Goal: Information Seeking & Learning: Learn about a topic

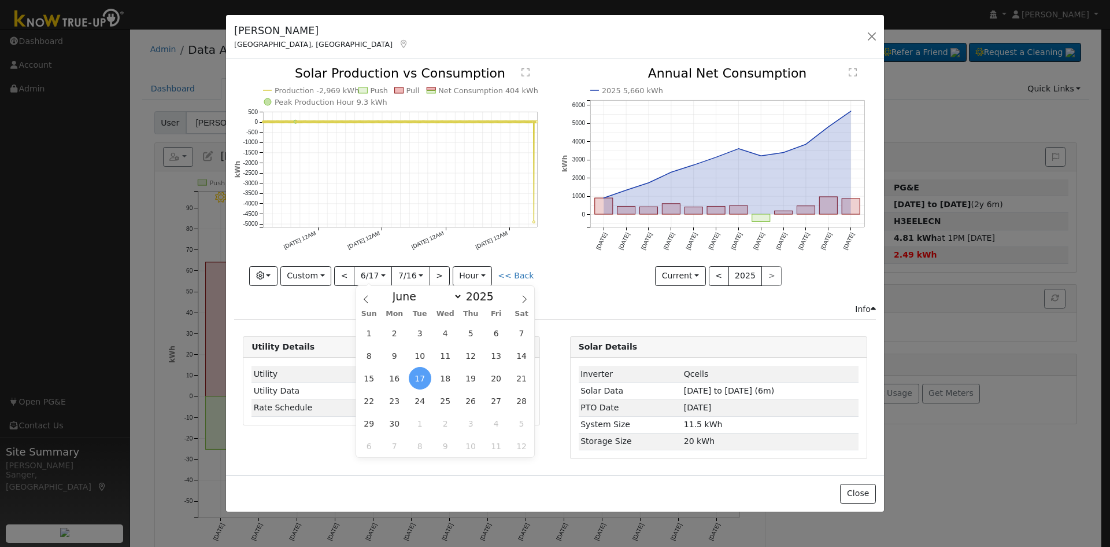
select select "5"
click at [870, 33] on button "button" at bounding box center [872, 36] width 16 height 16
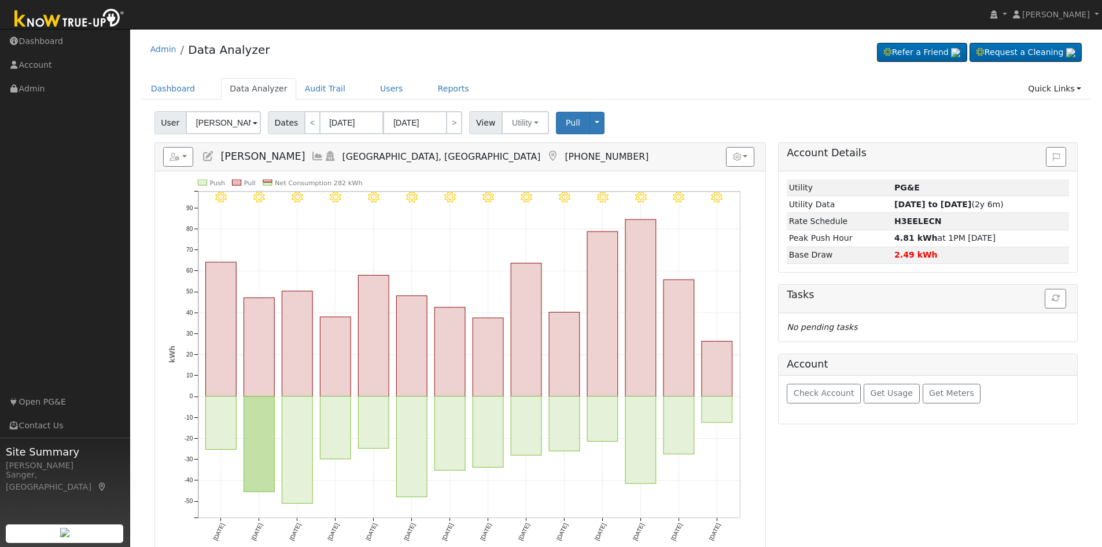
click at [318, 156] on icon at bounding box center [317, 156] width 13 height 10
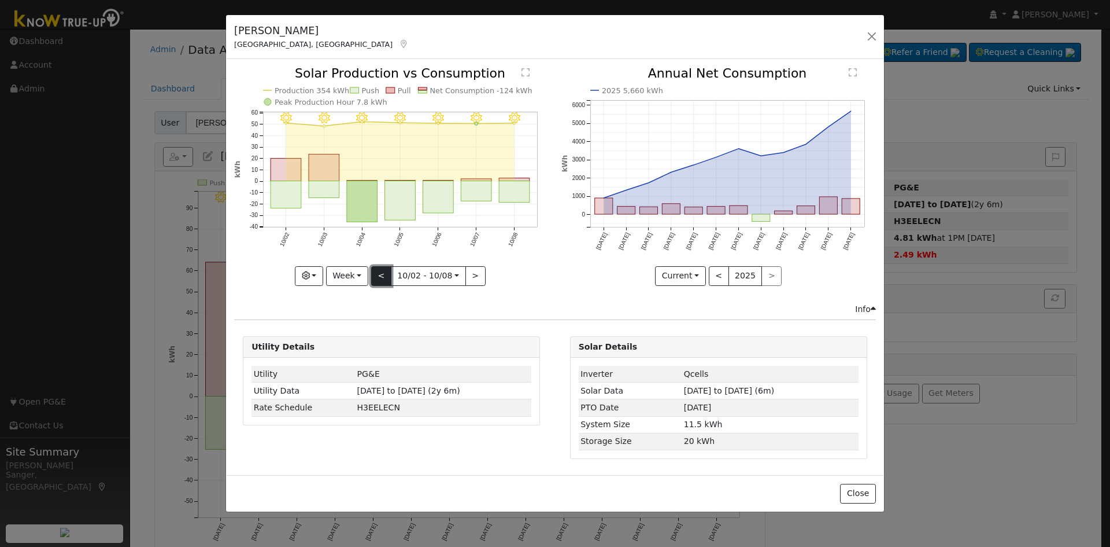
click at [381, 275] on button "<" at bounding box center [381, 276] width 20 height 20
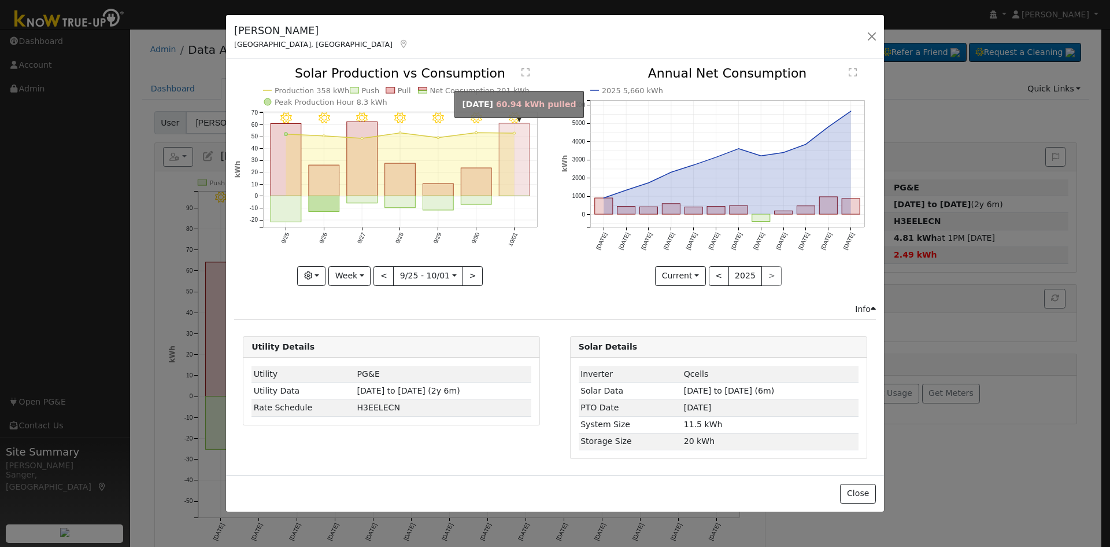
click at [515, 171] on rect "onclick=""" at bounding box center [515, 160] width 31 height 72
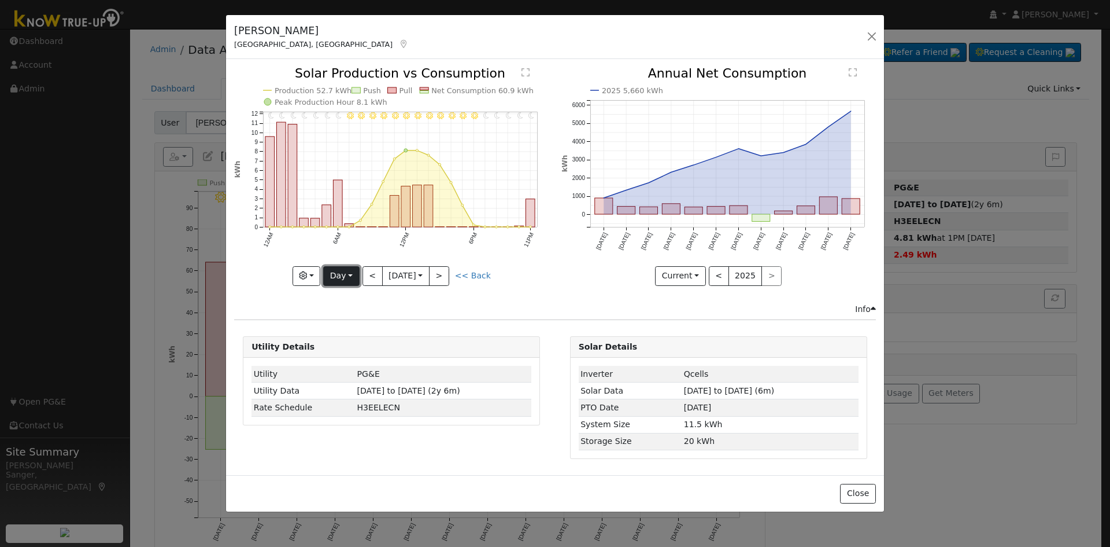
click at [337, 275] on button "Day" at bounding box center [341, 276] width 36 height 20
click at [352, 316] on link "Week" at bounding box center [364, 316] width 80 height 16
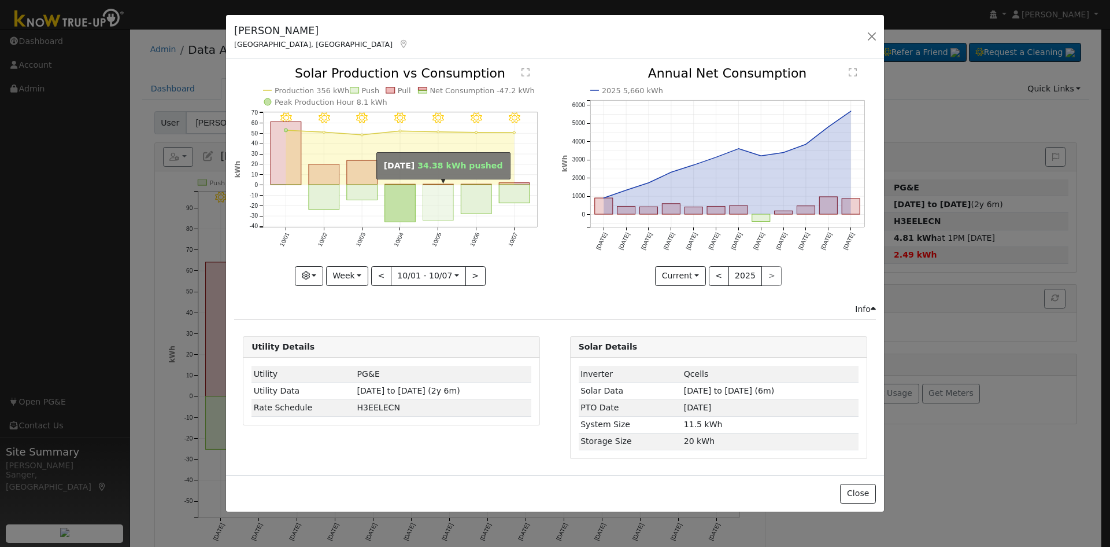
click at [433, 190] on rect "onclick=""" at bounding box center [438, 202] width 31 height 35
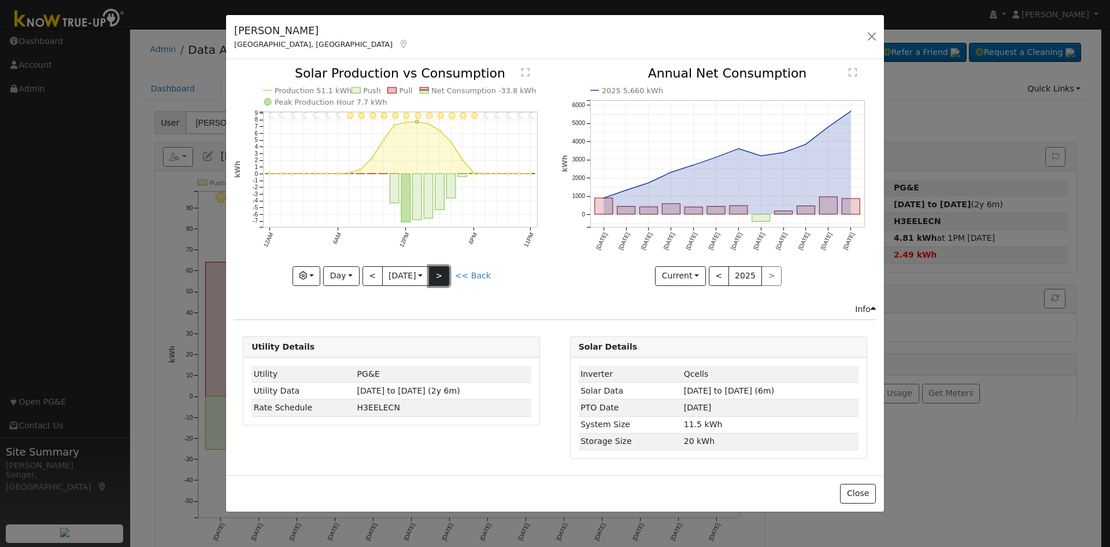
click at [446, 274] on button ">" at bounding box center [439, 276] width 20 height 20
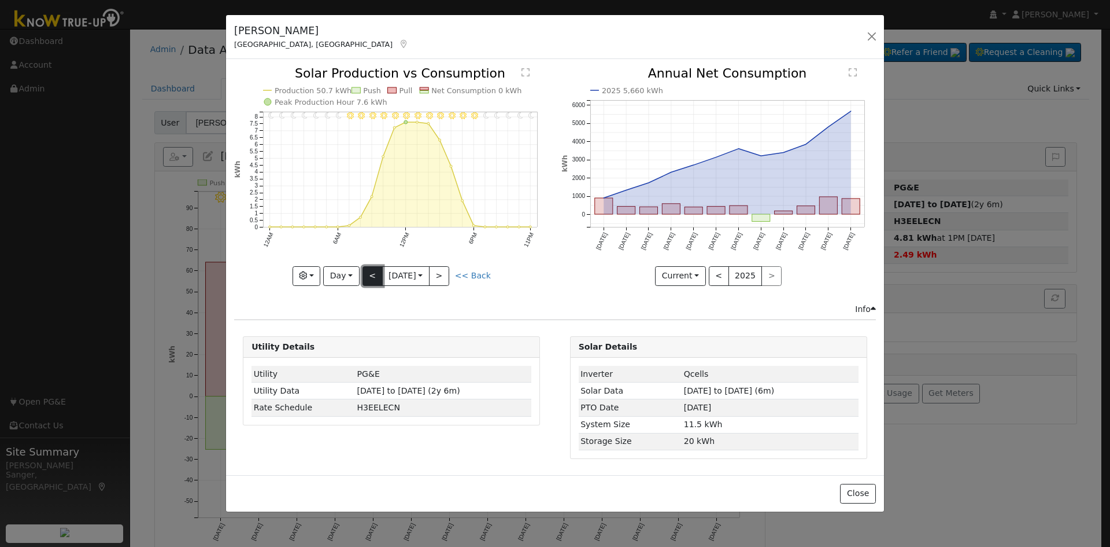
click at [373, 272] on button "<" at bounding box center [373, 276] width 20 height 20
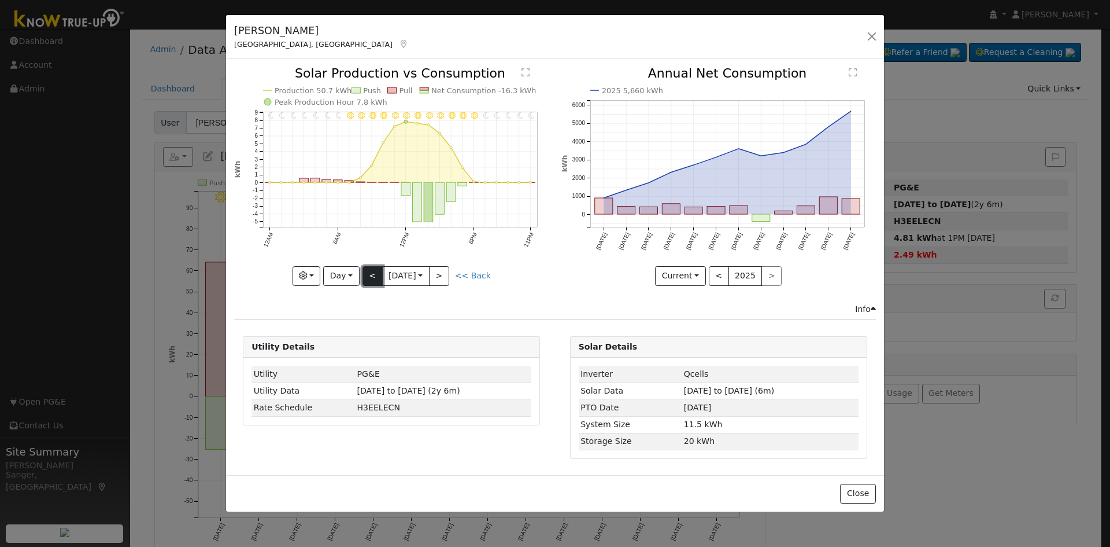
click at [373, 272] on button "<" at bounding box center [373, 276] width 20 height 20
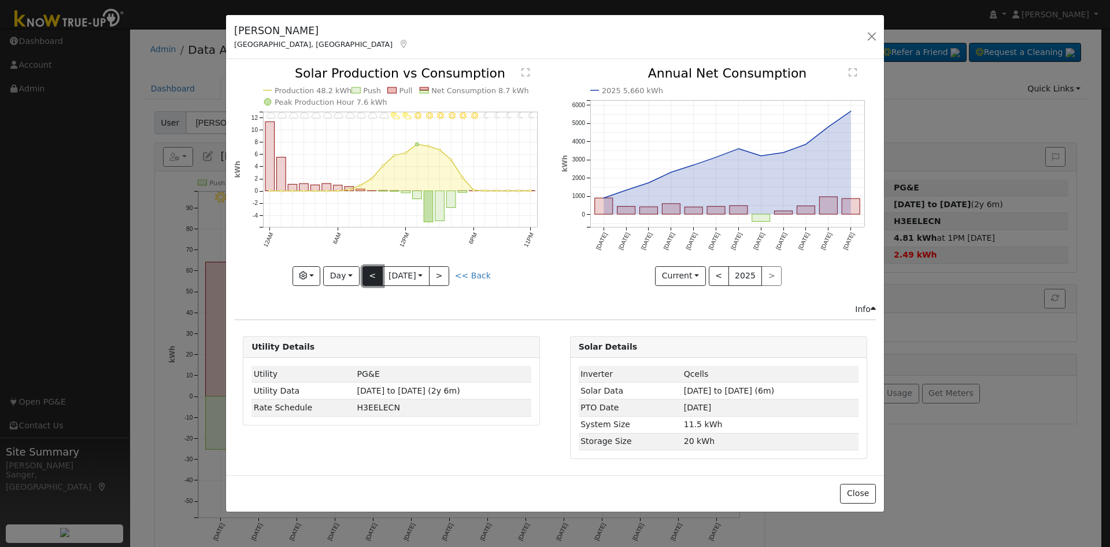
click at [373, 272] on button "<" at bounding box center [373, 276] width 20 height 20
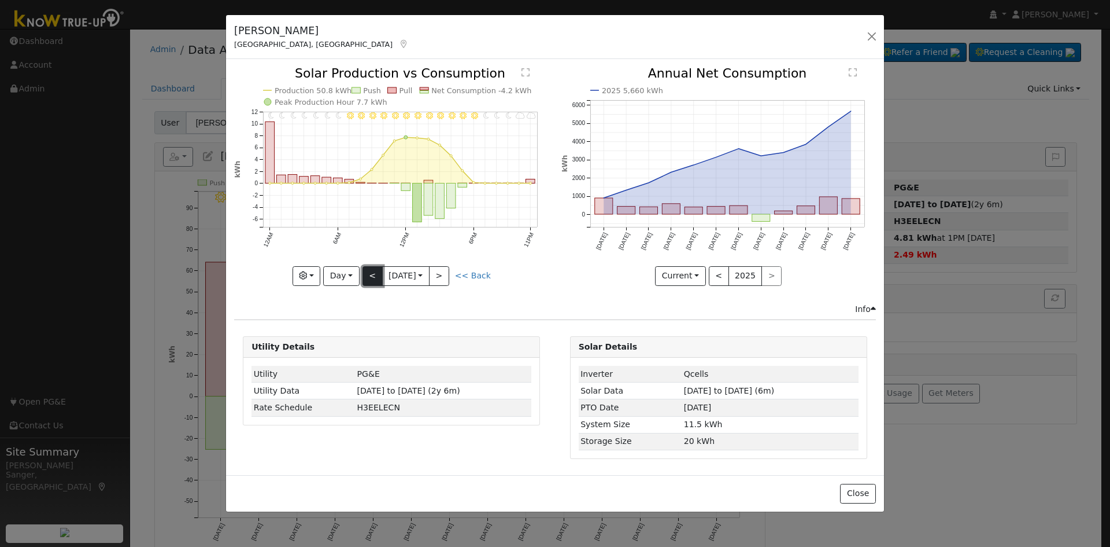
click at [373, 272] on button "<" at bounding box center [373, 276] width 20 height 20
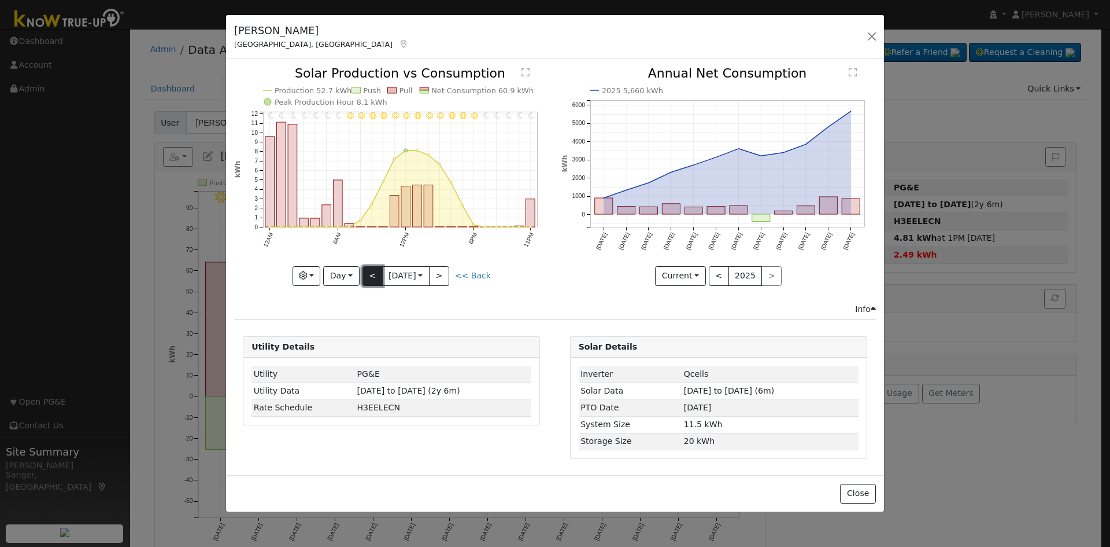
click at [372, 278] on button "<" at bounding box center [373, 276] width 20 height 20
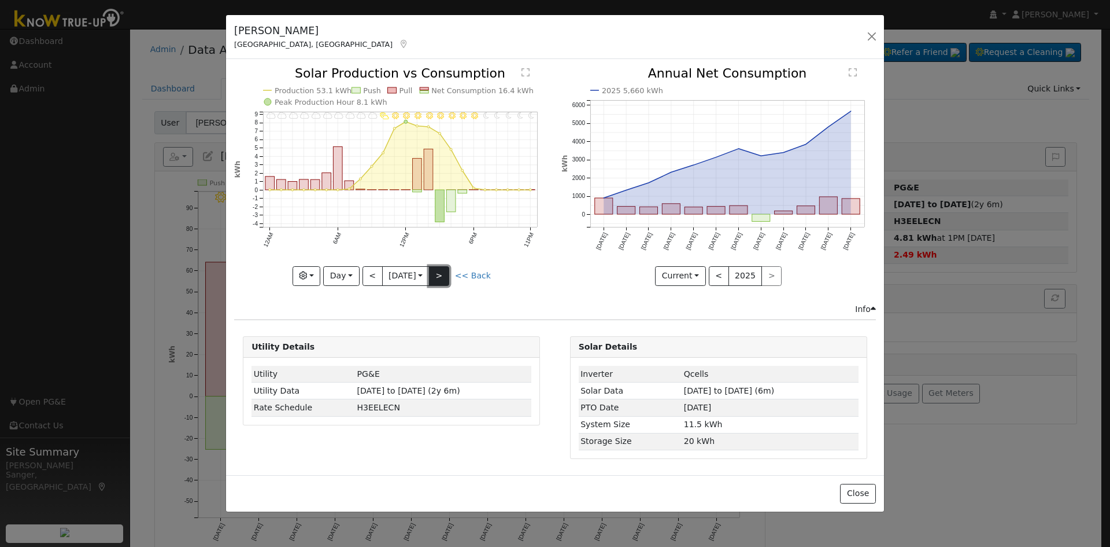
click at [441, 276] on button ">" at bounding box center [439, 276] width 20 height 20
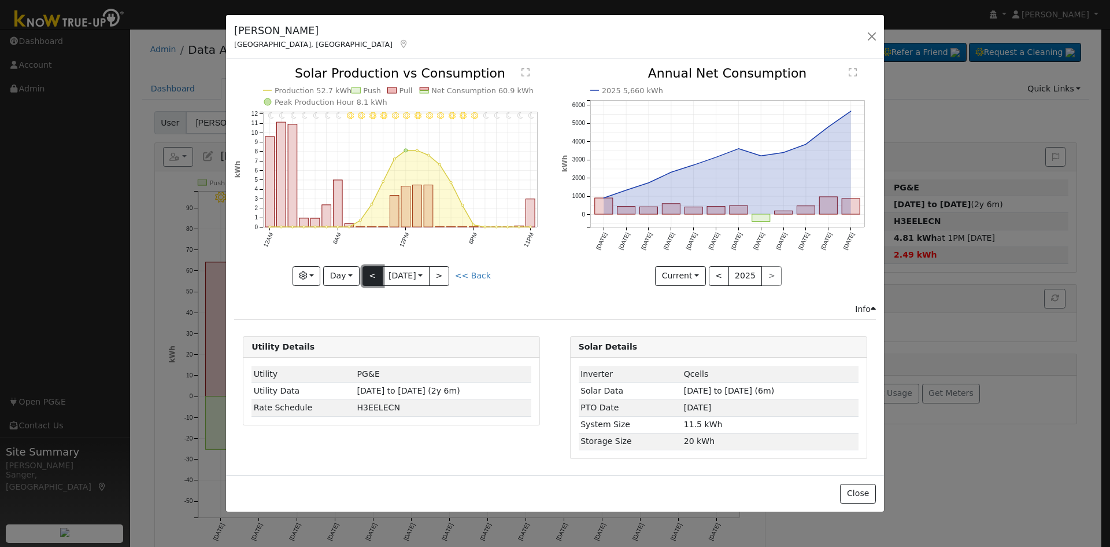
click at [368, 273] on button "<" at bounding box center [373, 276] width 20 height 20
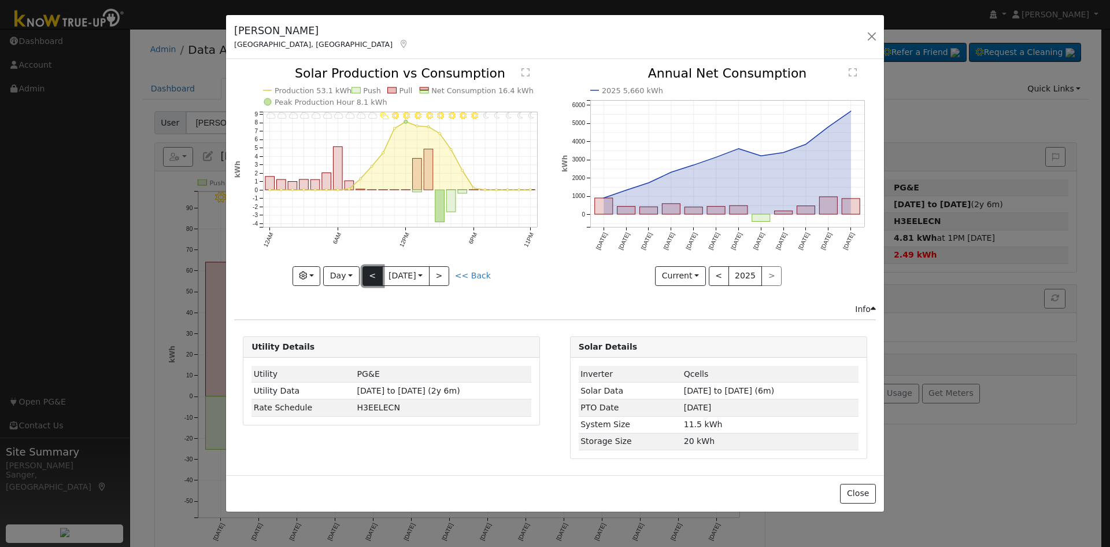
click at [369, 276] on button "<" at bounding box center [373, 276] width 20 height 20
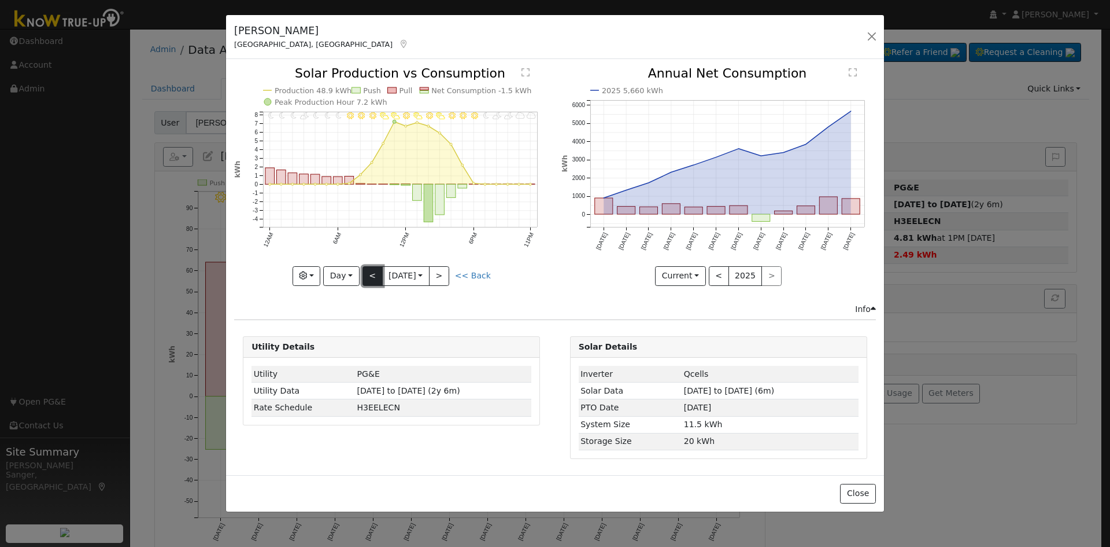
click at [369, 276] on button "<" at bounding box center [373, 276] width 20 height 20
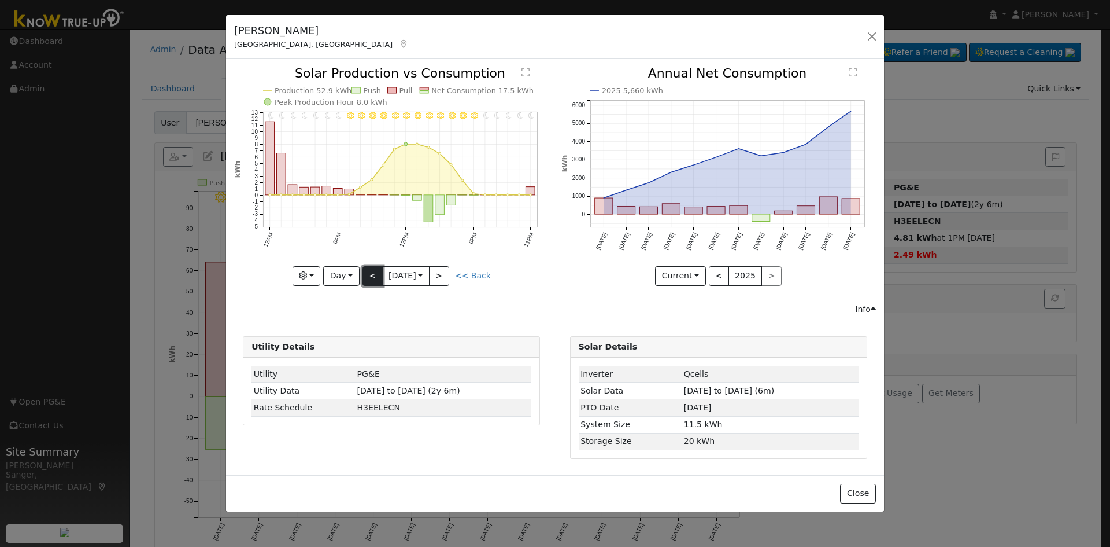
click at [371, 278] on button "<" at bounding box center [373, 276] width 20 height 20
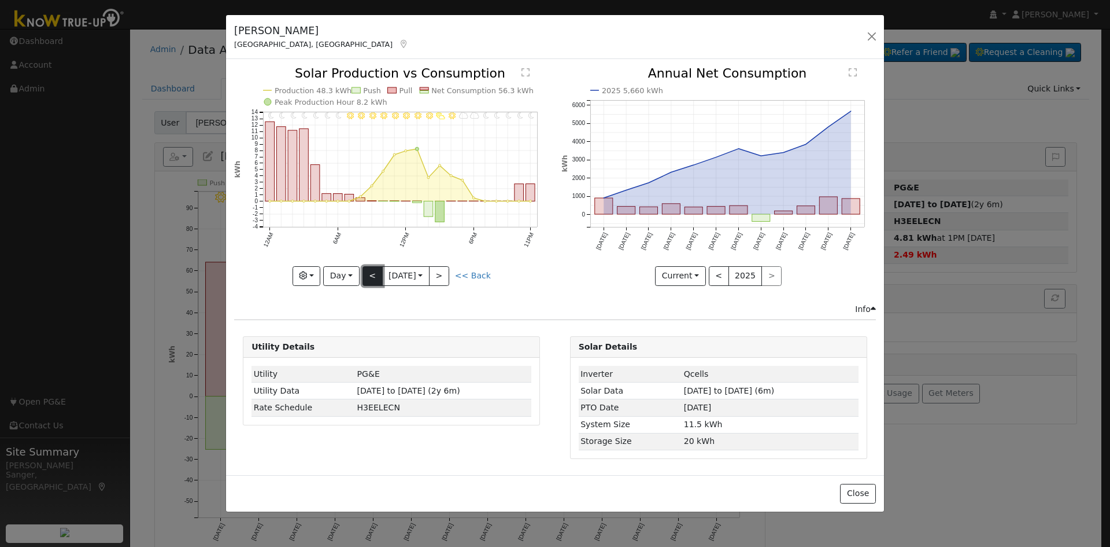
click at [374, 272] on button "<" at bounding box center [373, 276] width 20 height 20
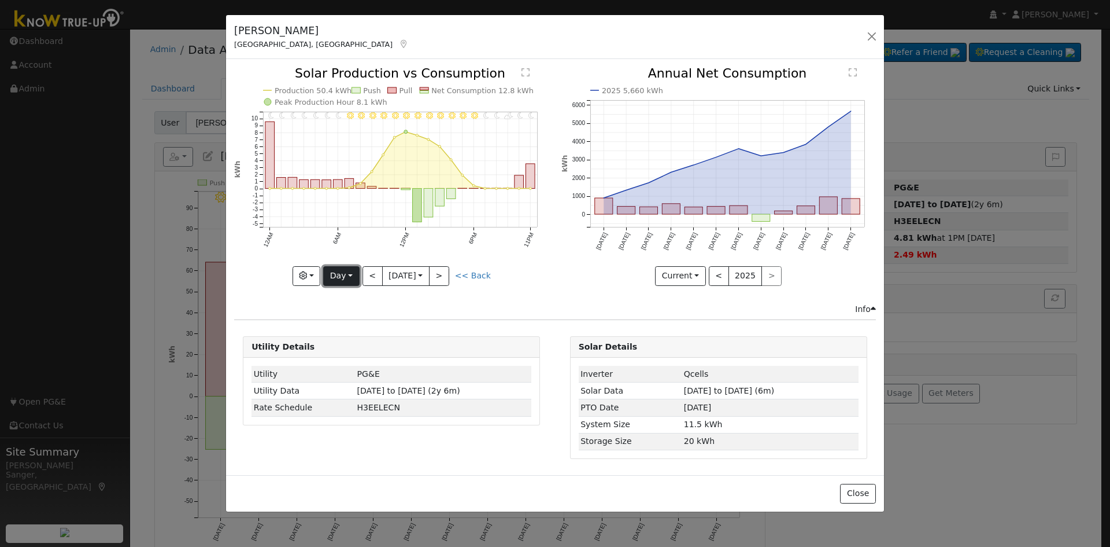
click at [341, 276] on button "Day" at bounding box center [341, 276] width 36 height 20
click at [350, 331] on link "Month" at bounding box center [364, 332] width 80 height 16
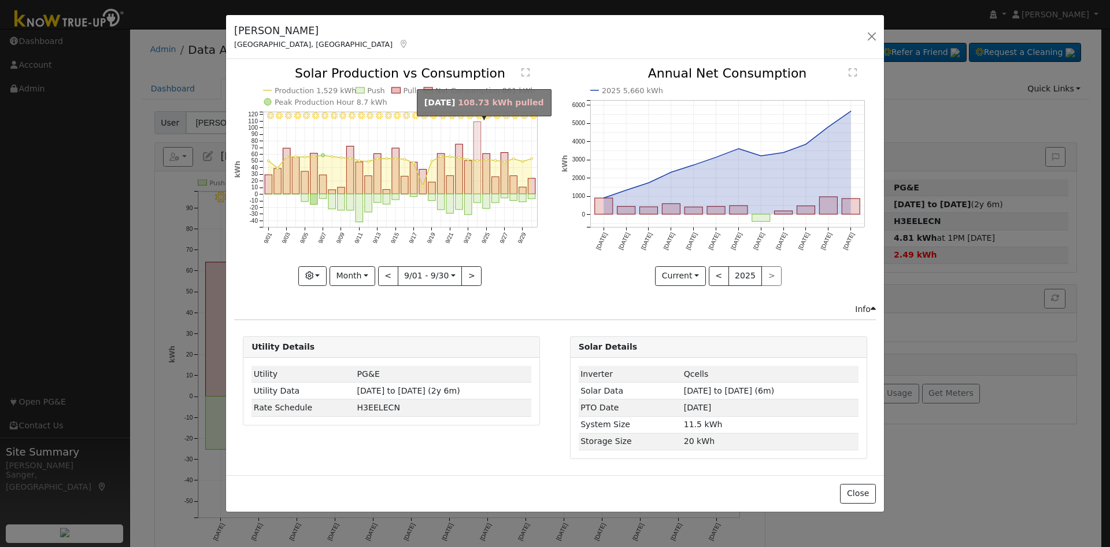
click at [477, 141] on rect "onclick=""" at bounding box center [478, 158] width 8 height 72
type input "[DATE]"
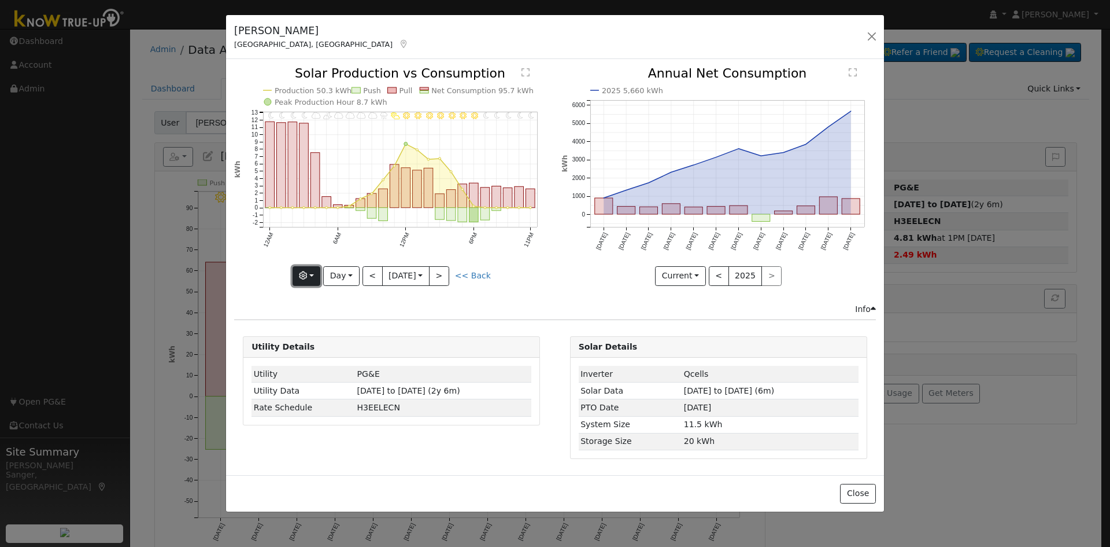
click at [300, 274] on icon "button" at bounding box center [303, 275] width 8 height 8
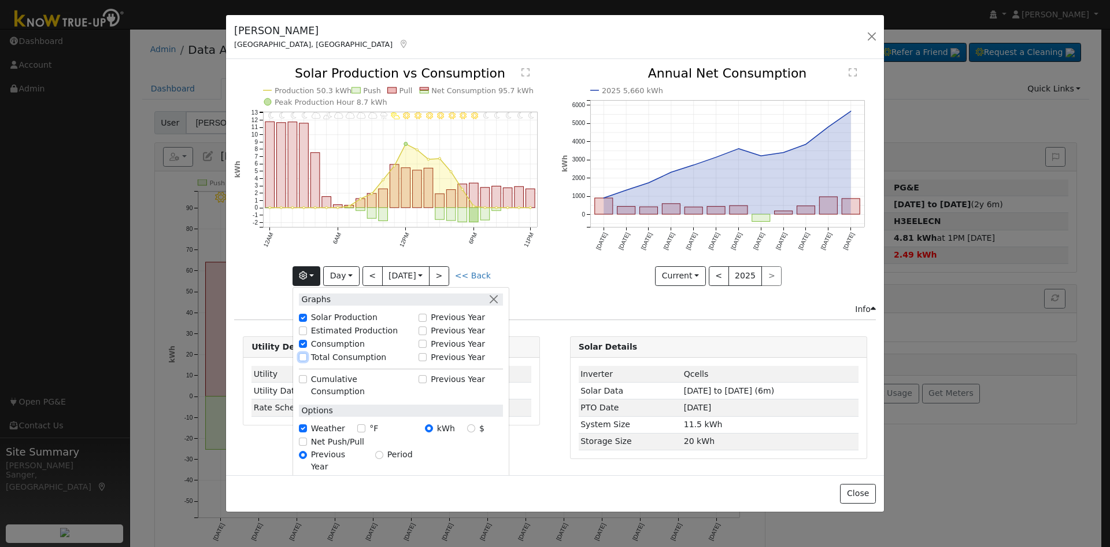
click at [301, 355] on input "Total Consumption" at bounding box center [303, 357] width 8 height 8
checkbox input "true"
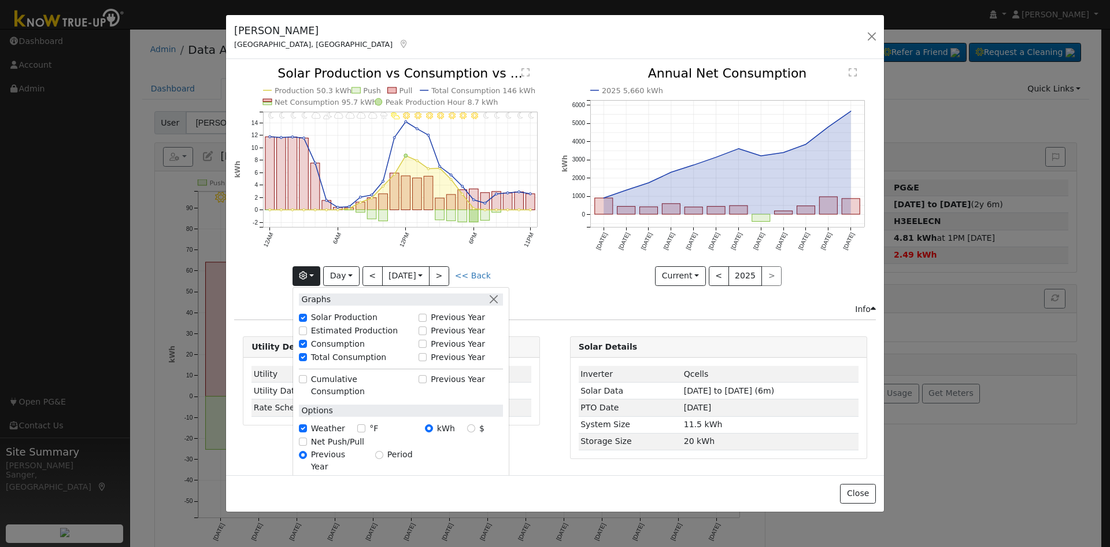
click at [530, 278] on icon "11PM - Clear 10PM - Clear 9PM - Clear 8PM - Clear 7PM - Clear 6PM - Clear 5PM -…" at bounding box center [391, 175] width 315 height 217
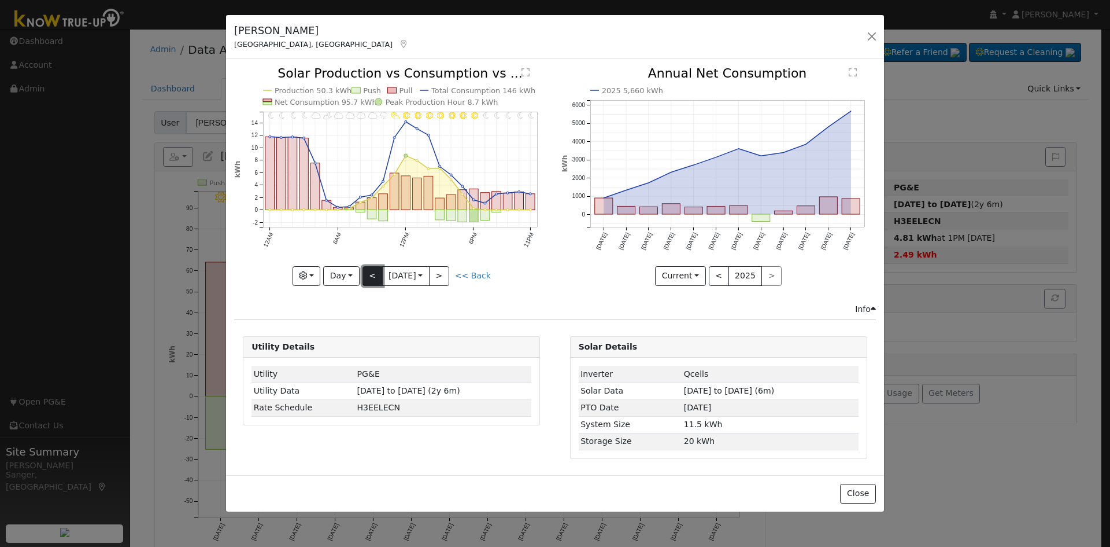
click at [372, 275] on button "<" at bounding box center [373, 276] width 20 height 20
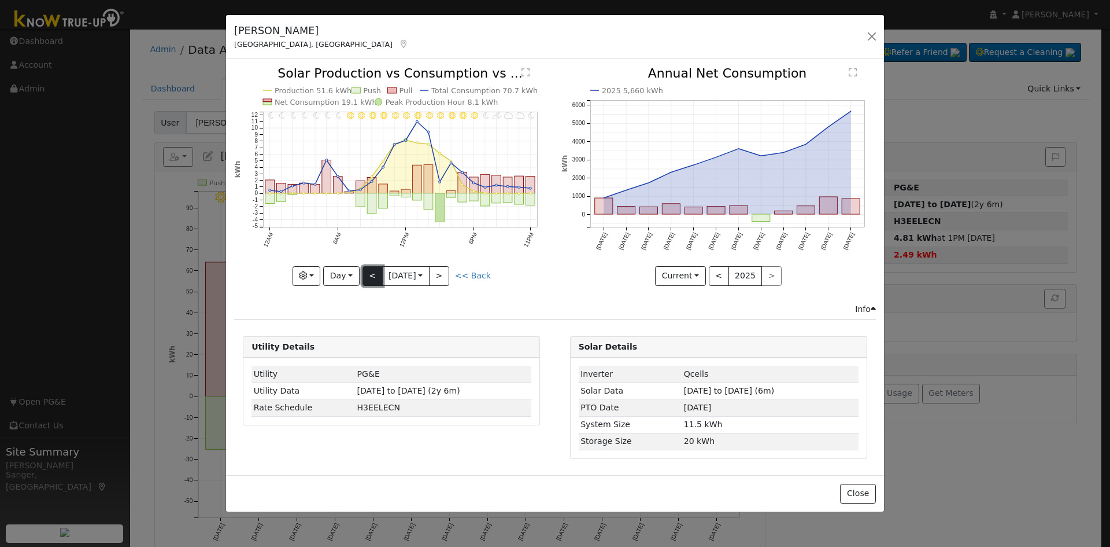
click at [371, 274] on button "<" at bounding box center [373, 276] width 20 height 20
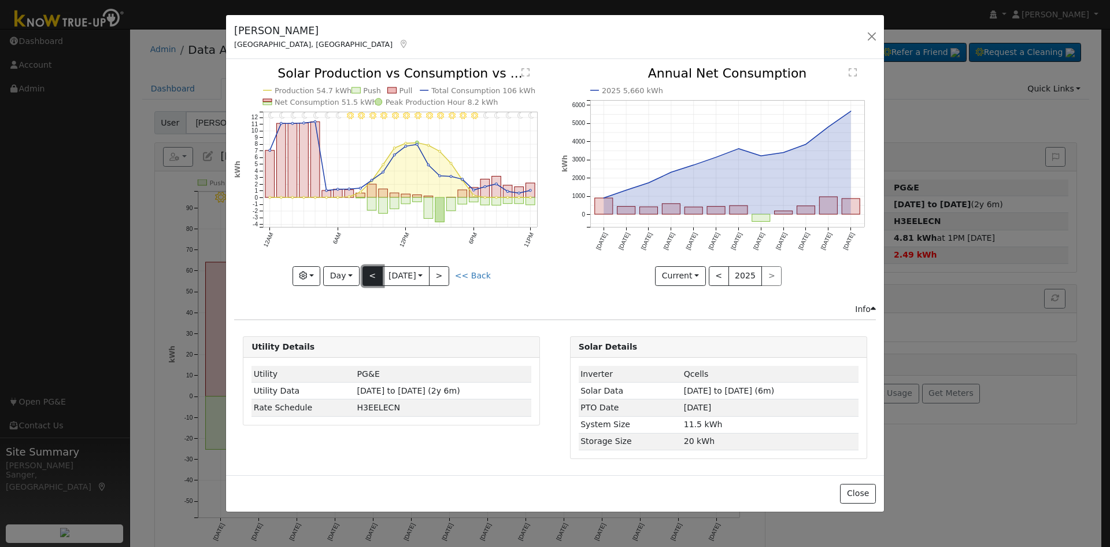
click at [371, 274] on button "<" at bounding box center [373, 276] width 20 height 20
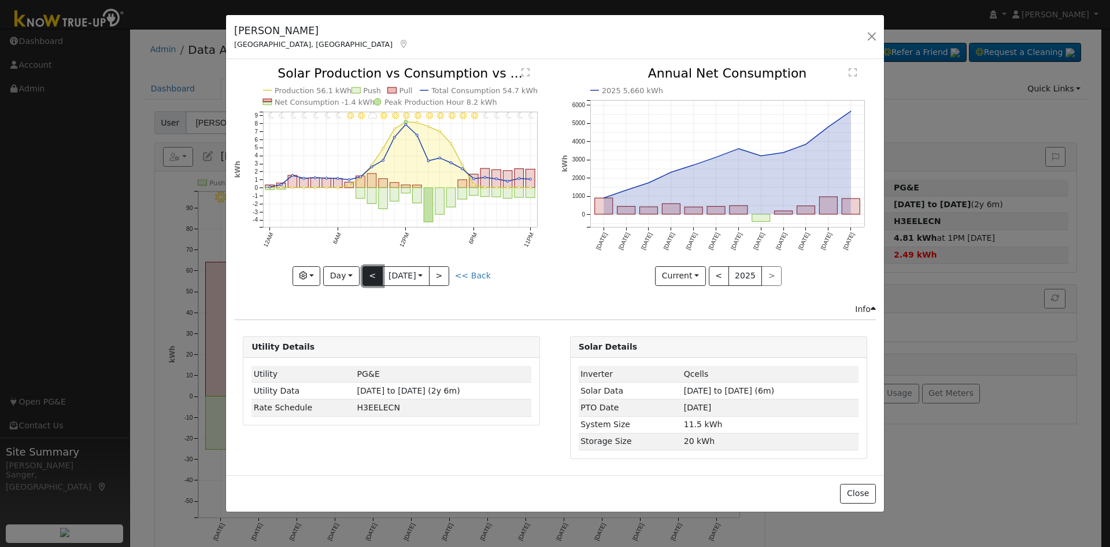
click at [371, 274] on button "<" at bounding box center [373, 276] width 20 height 20
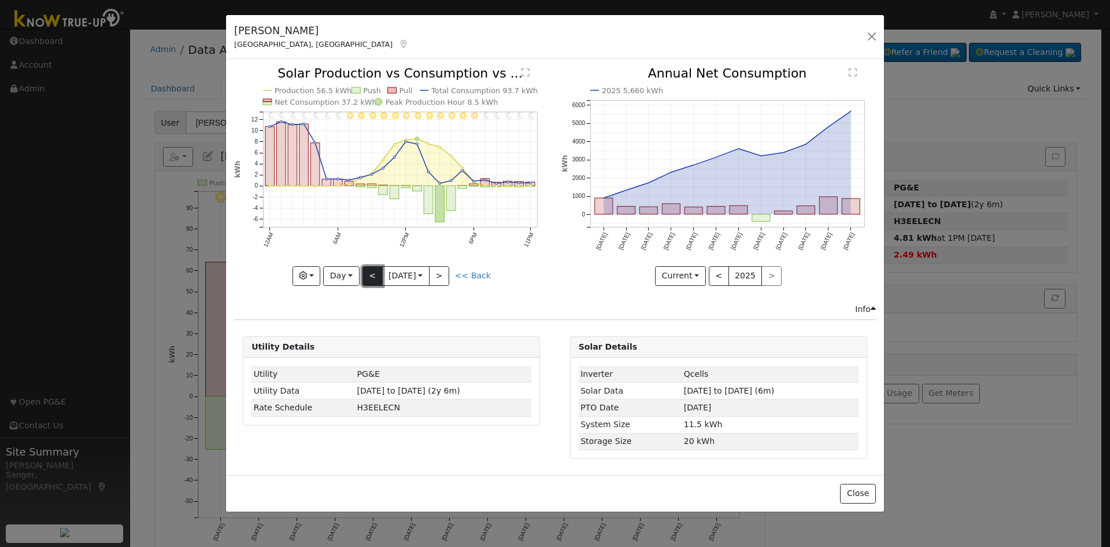
click at [371, 274] on button "<" at bounding box center [373, 276] width 20 height 20
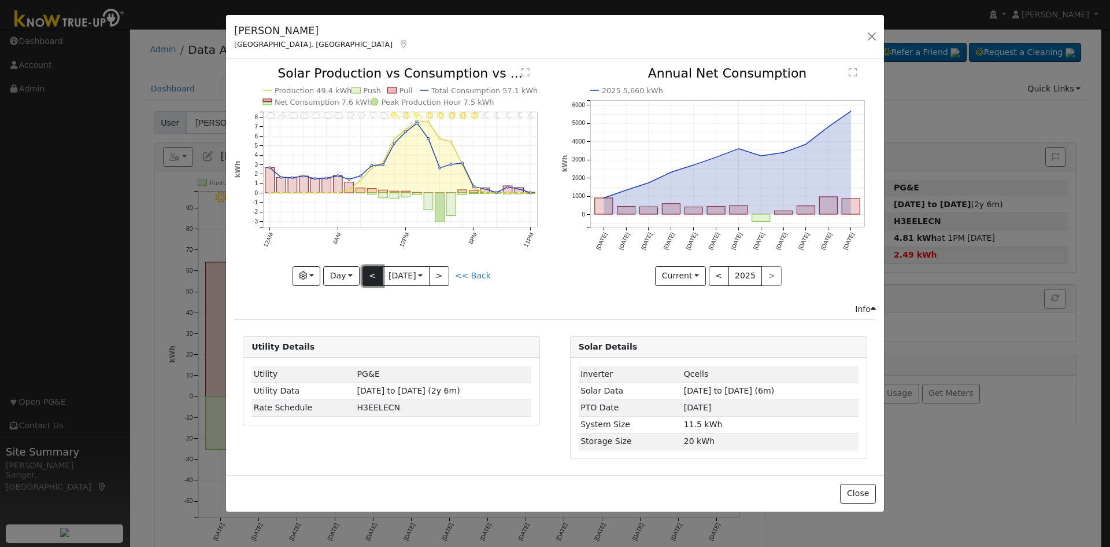
click at [371, 274] on button "<" at bounding box center [373, 276] width 20 height 20
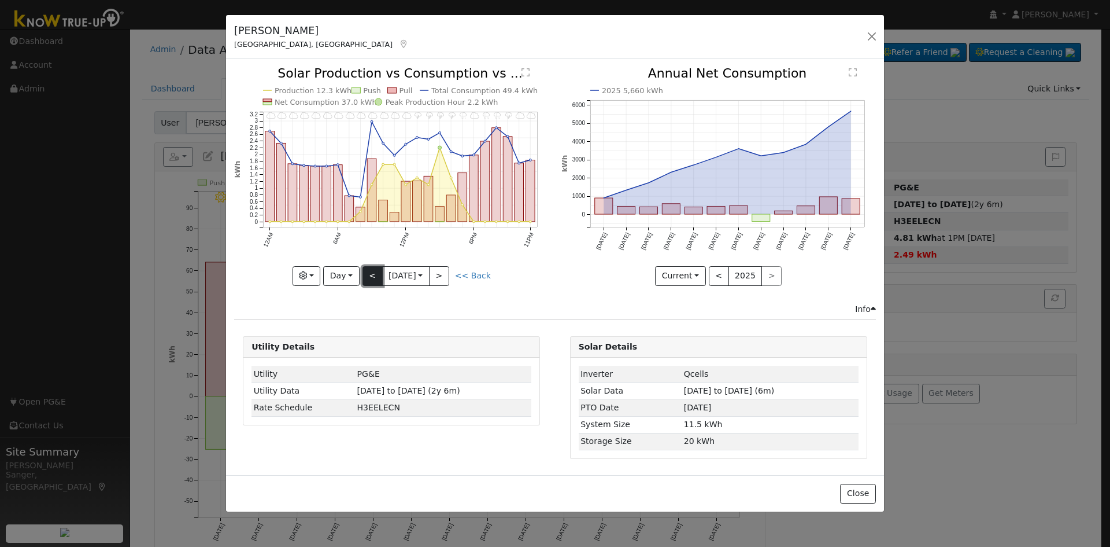
click at [373, 273] on button "<" at bounding box center [373, 276] width 20 height 20
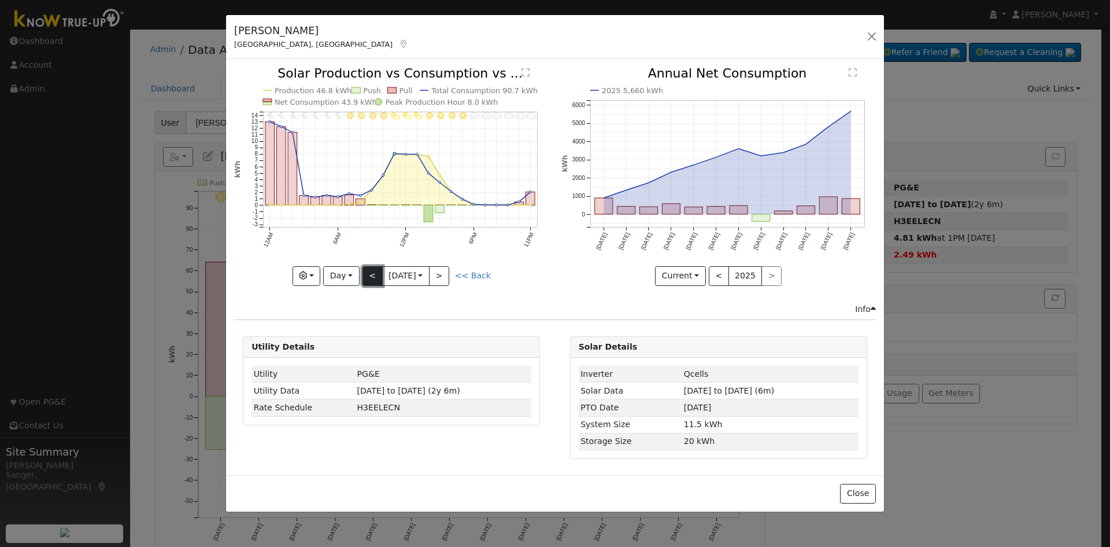
click at [371, 274] on button "<" at bounding box center [373, 276] width 20 height 20
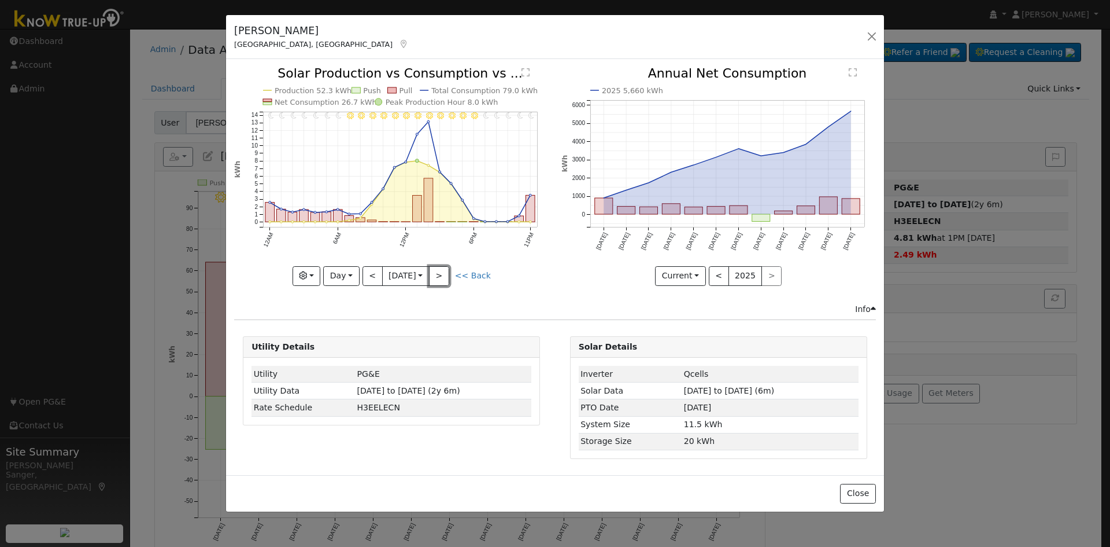
click at [438, 273] on button ">" at bounding box center [439, 276] width 20 height 20
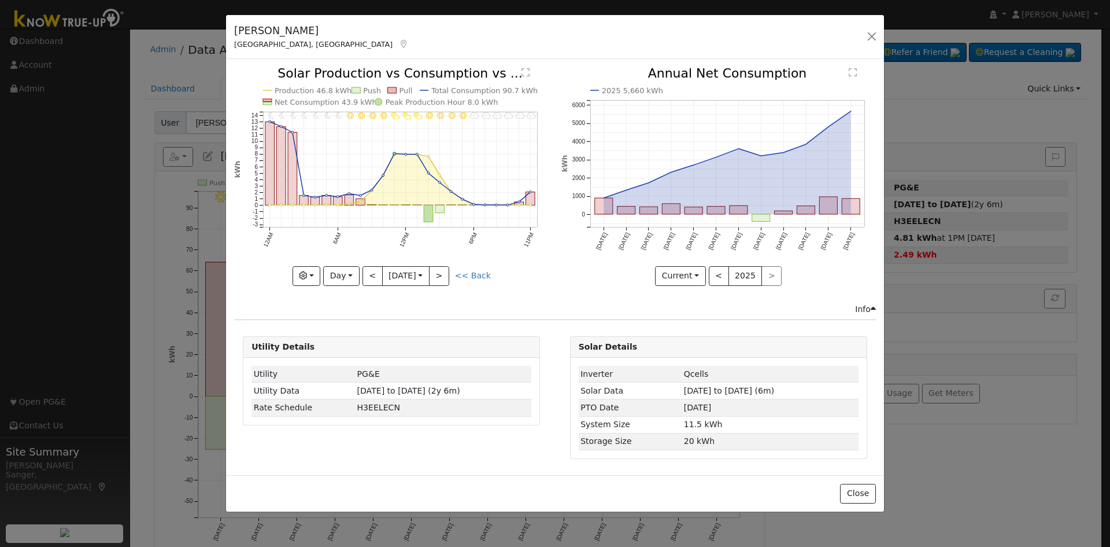
click at [438, 273] on div "11PM - MostlyCloudy 10PM - MostlyCloudy 9PM - MostlyCloudy 8PM - MostlyCloudy 7…" at bounding box center [391, 176] width 315 height 218
click at [438, 273] on button ">" at bounding box center [439, 276] width 20 height 20
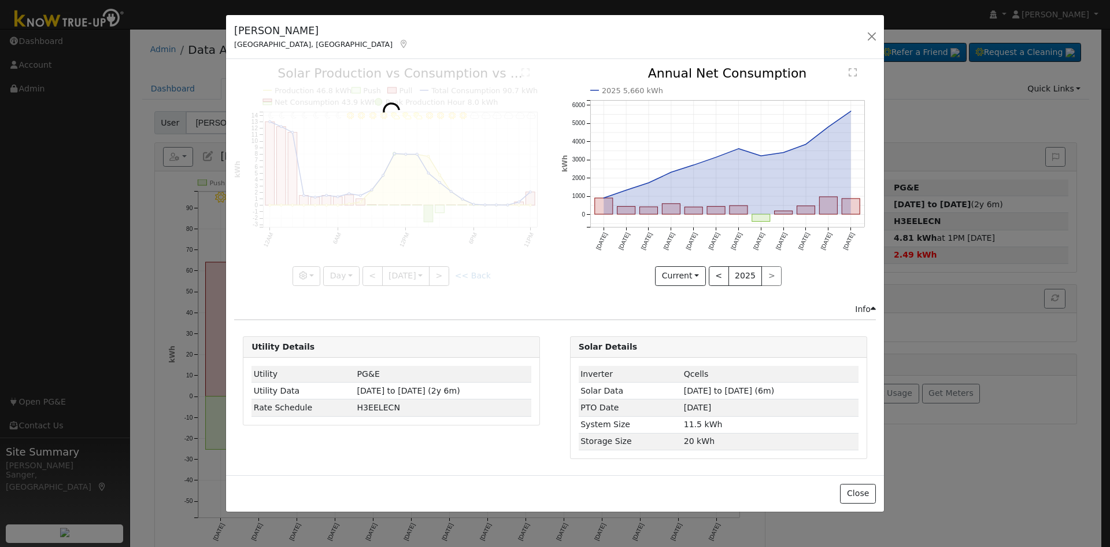
click at [438, 273] on div at bounding box center [391, 176] width 315 height 218
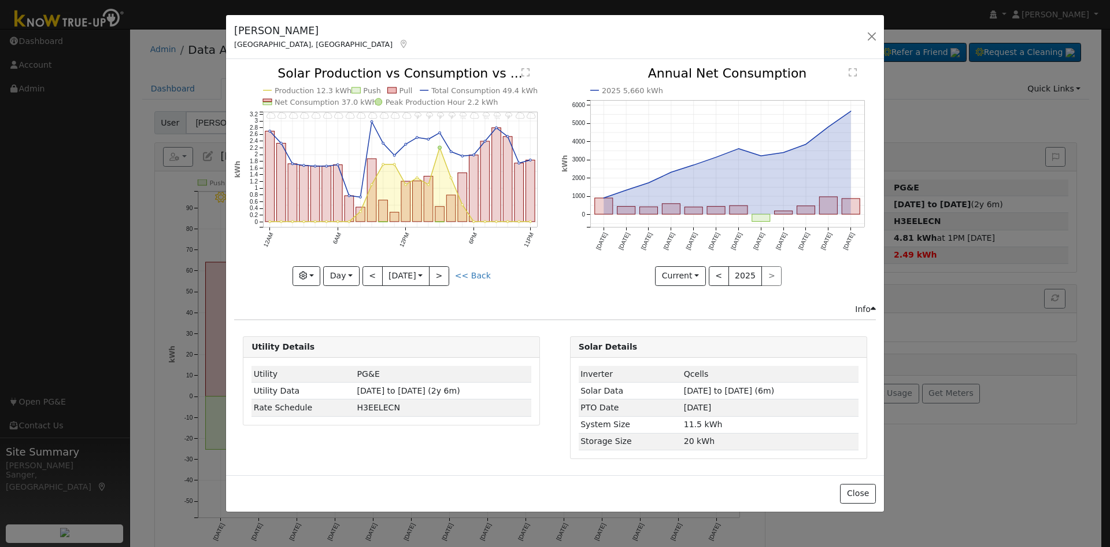
click at [438, 273] on div at bounding box center [391, 176] width 315 height 218
click at [438, 273] on button ">" at bounding box center [439, 276] width 20 height 20
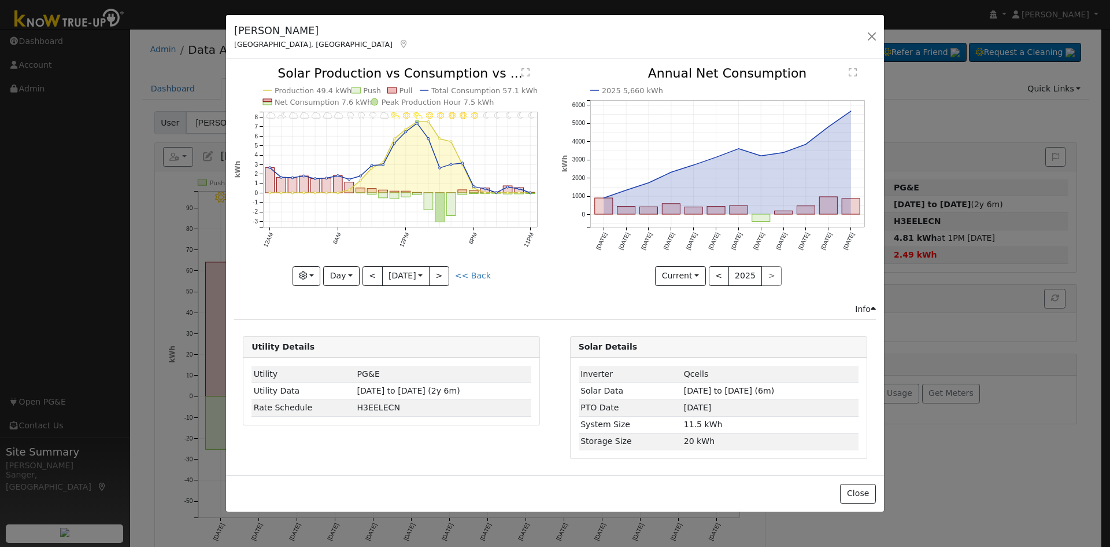
click at [438, 273] on div at bounding box center [391, 176] width 315 height 218
click at [438, 273] on button ">" at bounding box center [439, 276] width 20 height 20
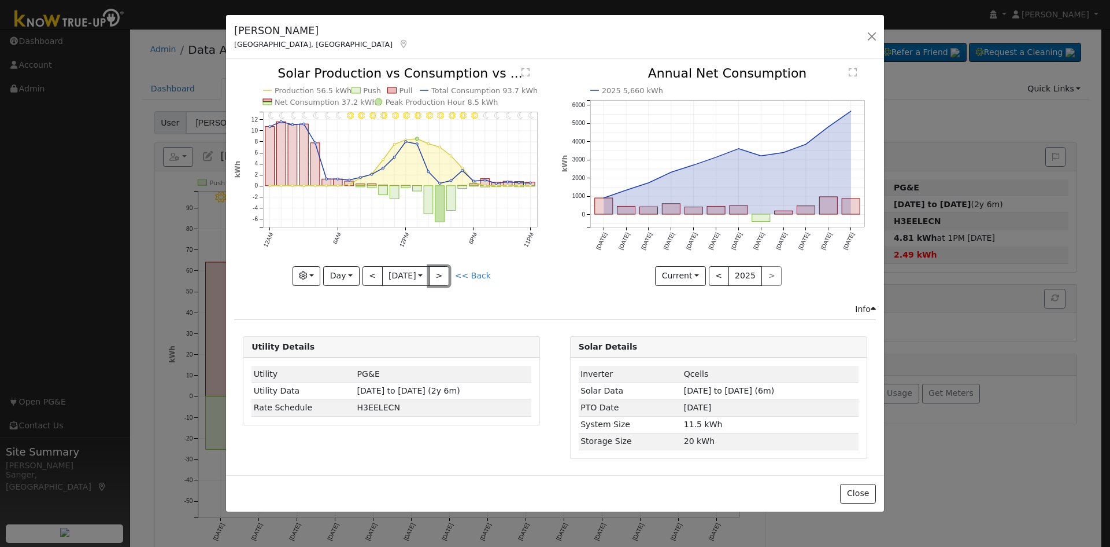
click at [438, 273] on button ">" at bounding box center [439, 276] width 20 height 20
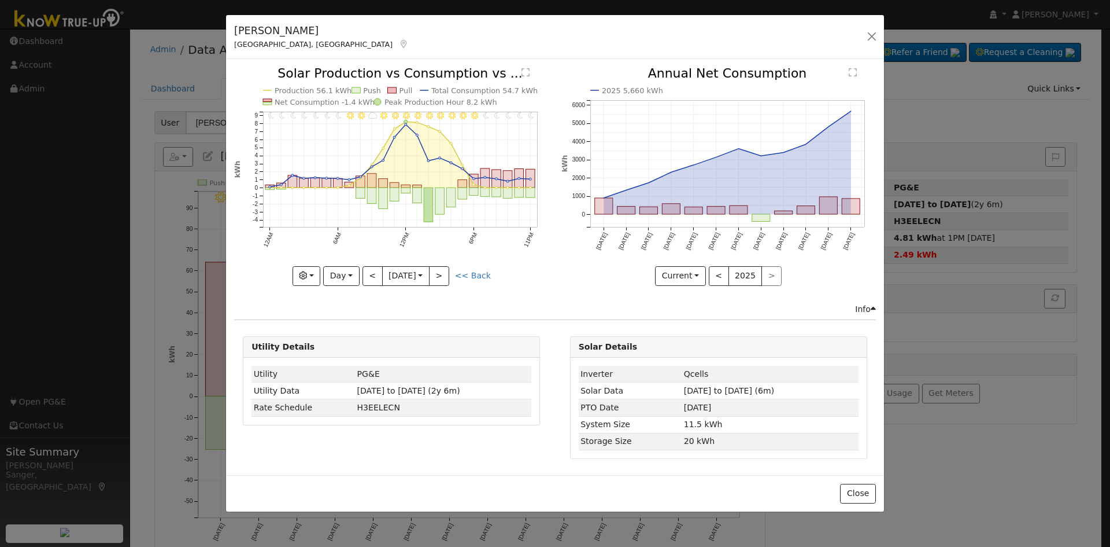
click at [438, 273] on div "11PM - Clear 10PM - Clear 9PM - Clear 8PM - Clear 7PM - Clear 6PM - Clear 5PM -…" at bounding box center [391, 176] width 315 height 218
click at [438, 273] on button ">" at bounding box center [439, 276] width 20 height 20
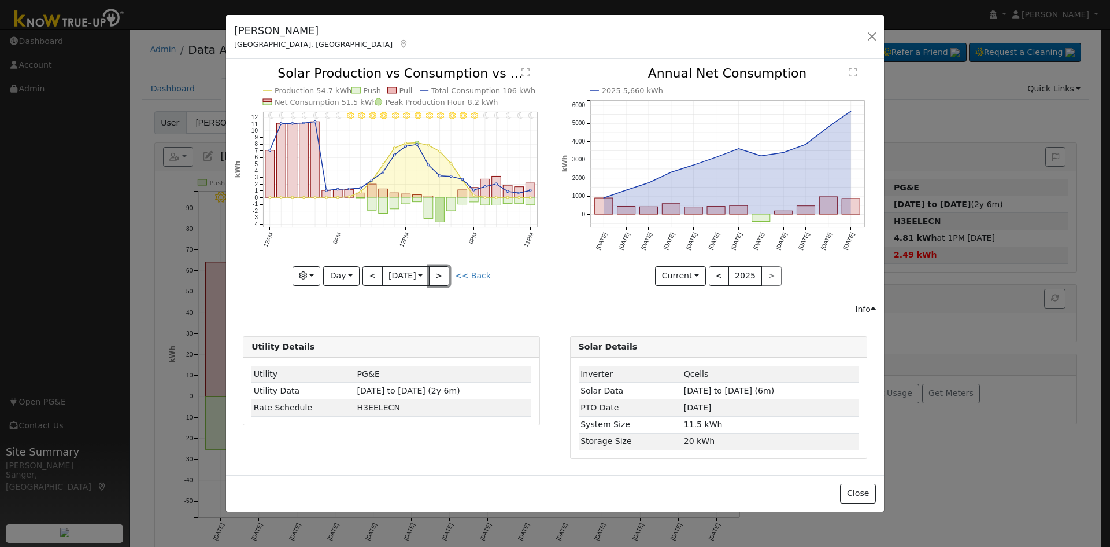
click at [442, 274] on button ">" at bounding box center [439, 276] width 20 height 20
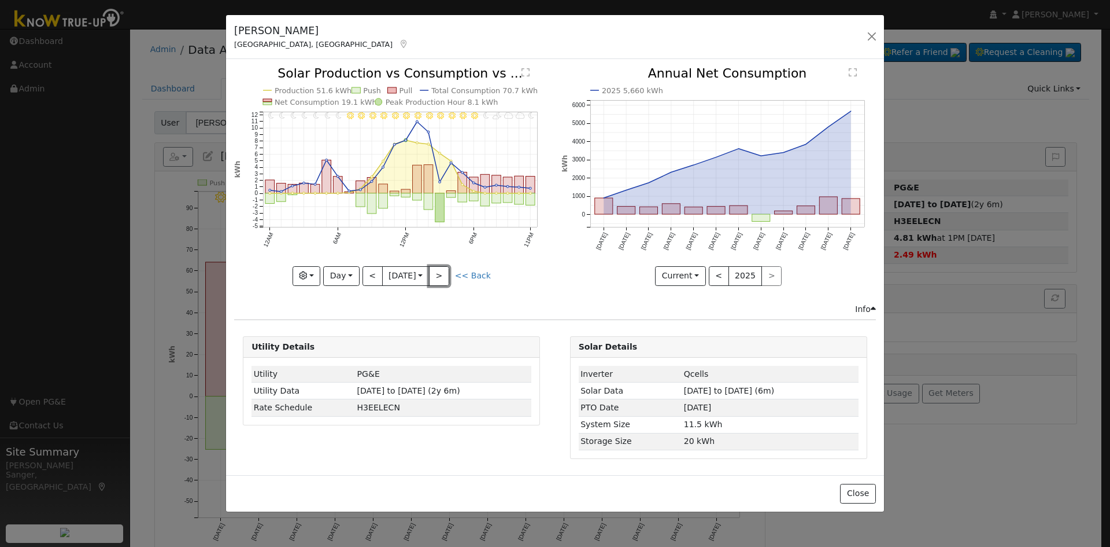
click at [442, 274] on button ">" at bounding box center [439, 276] width 20 height 20
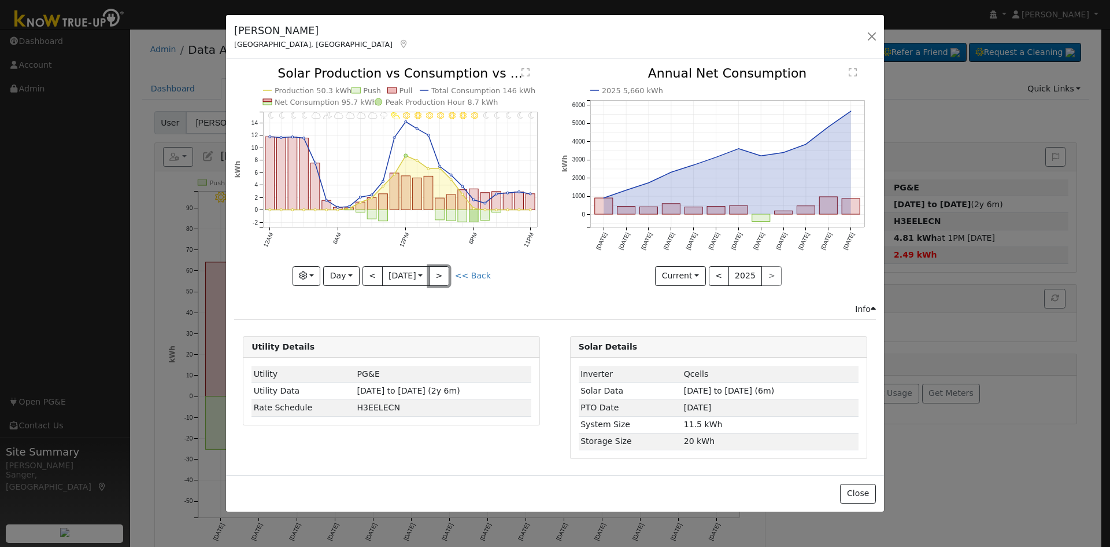
click at [442, 274] on button ">" at bounding box center [439, 276] width 20 height 20
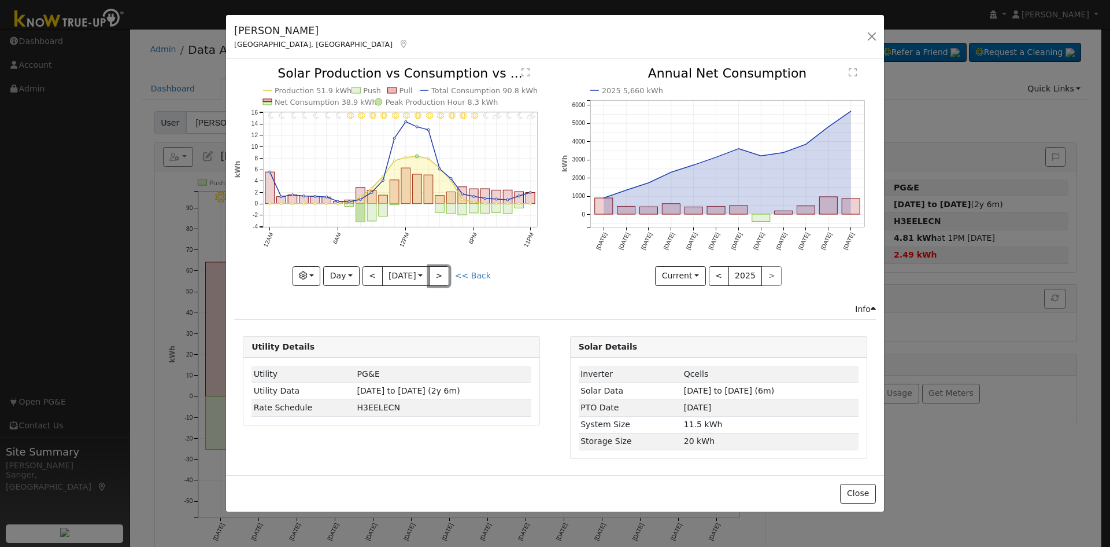
click at [442, 274] on button ">" at bounding box center [439, 276] width 20 height 20
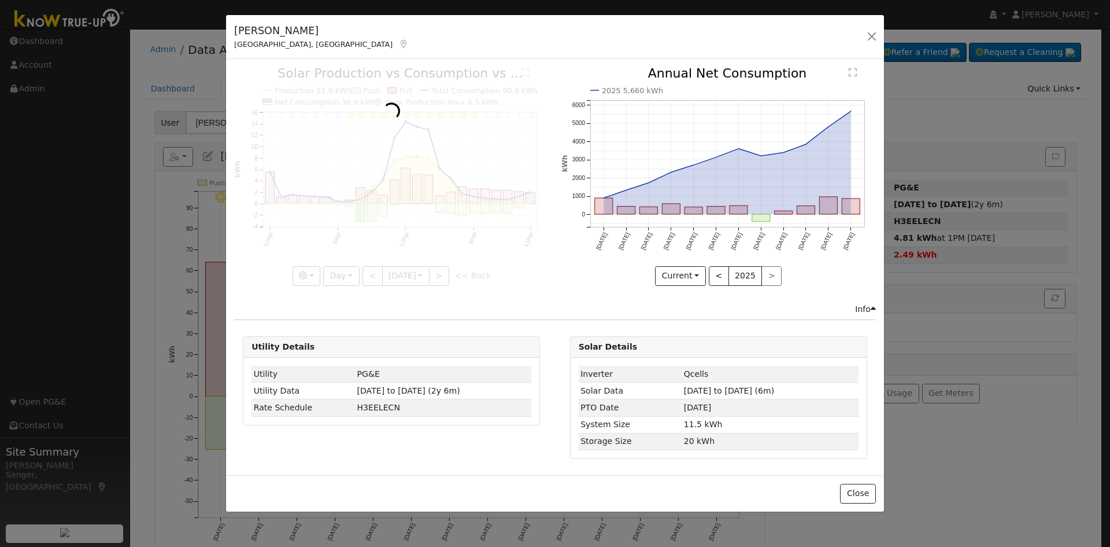
click at [442, 274] on div at bounding box center [391, 176] width 315 height 218
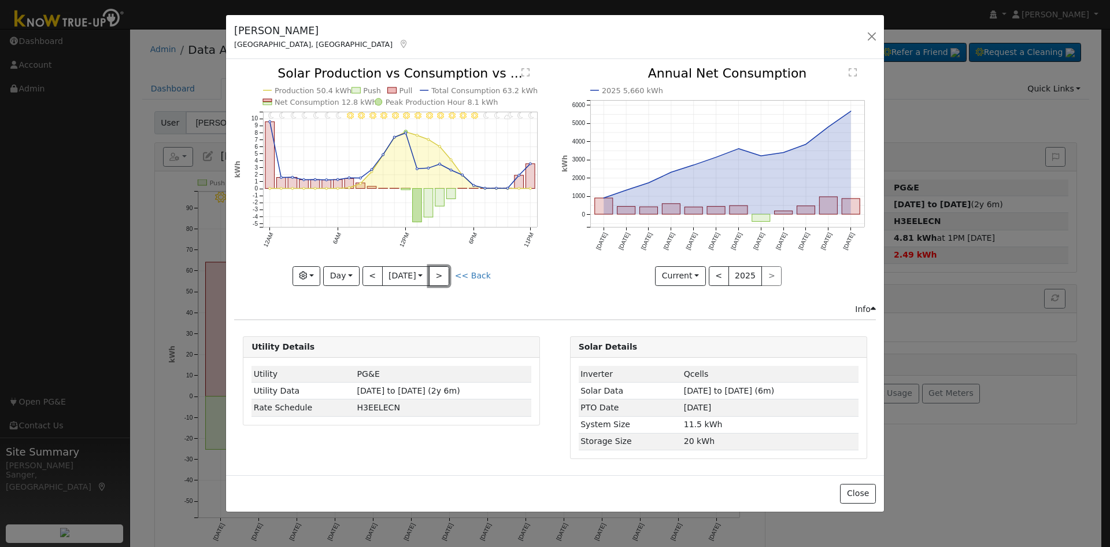
click at [442, 274] on button ">" at bounding box center [439, 276] width 20 height 20
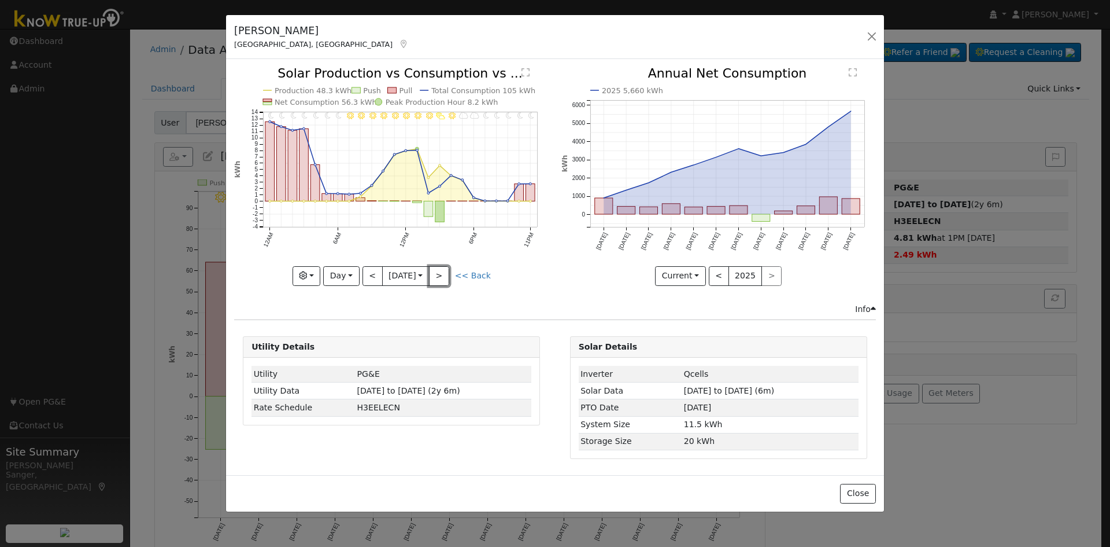
click at [442, 274] on button ">" at bounding box center [439, 276] width 20 height 20
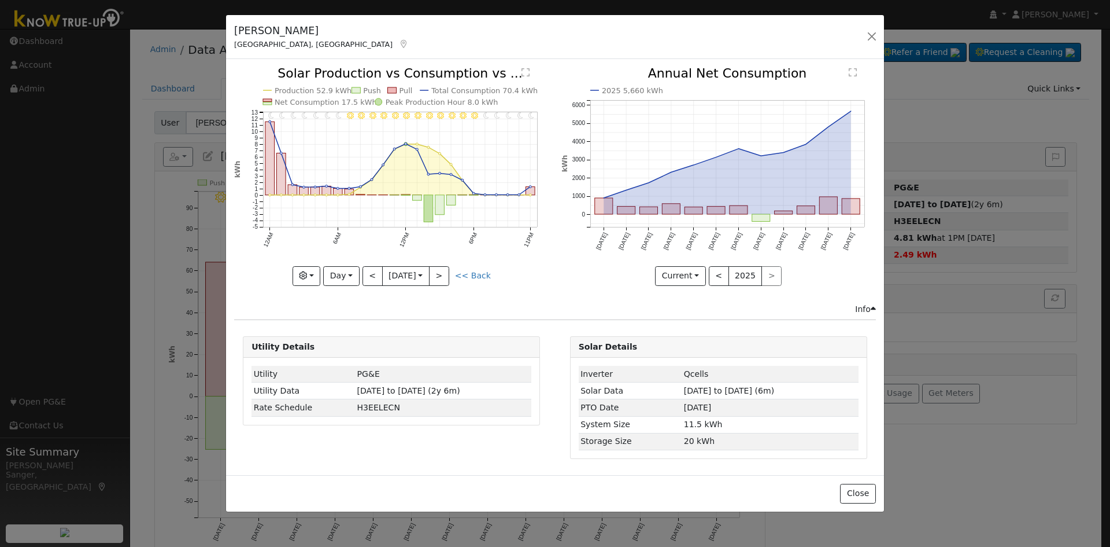
click at [442, 274] on div "11PM - Clear 10PM - Clear 9PM - Clear 8PM - Clear 7PM - Clear 6PM - Clear 5PM -…" at bounding box center [391, 176] width 315 height 218
click at [442, 274] on button ">" at bounding box center [439, 276] width 20 height 20
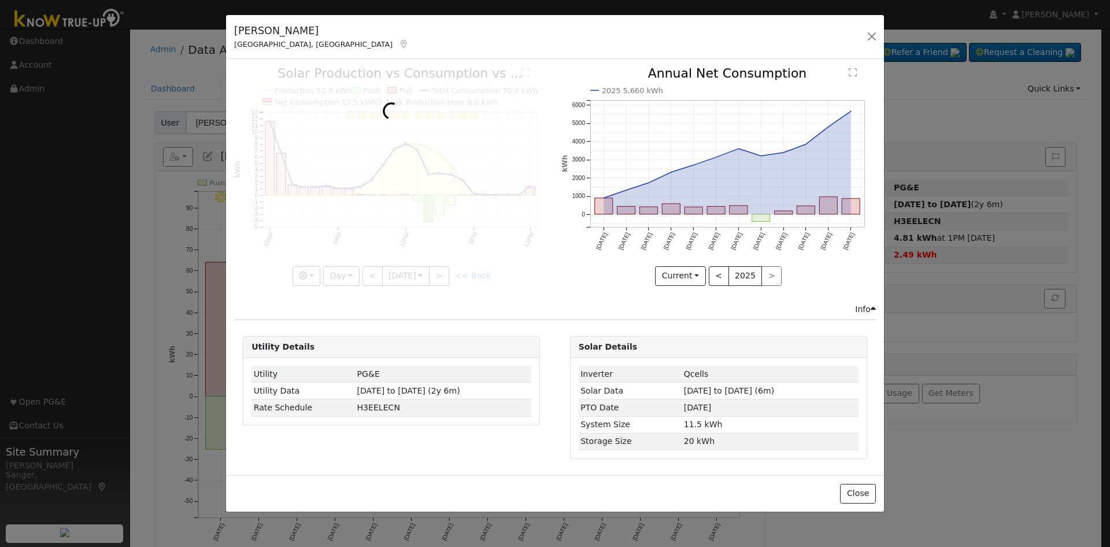
click at [442, 274] on div at bounding box center [391, 176] width 315 height 218
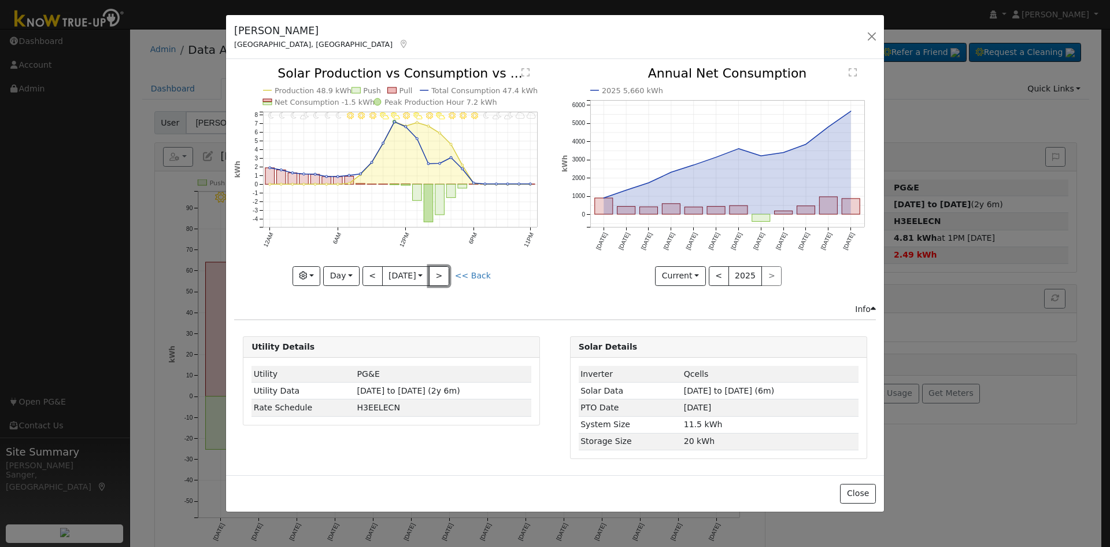
click at [442, 274] on button ">" at bounding box center [439, 276] width 20 height 20
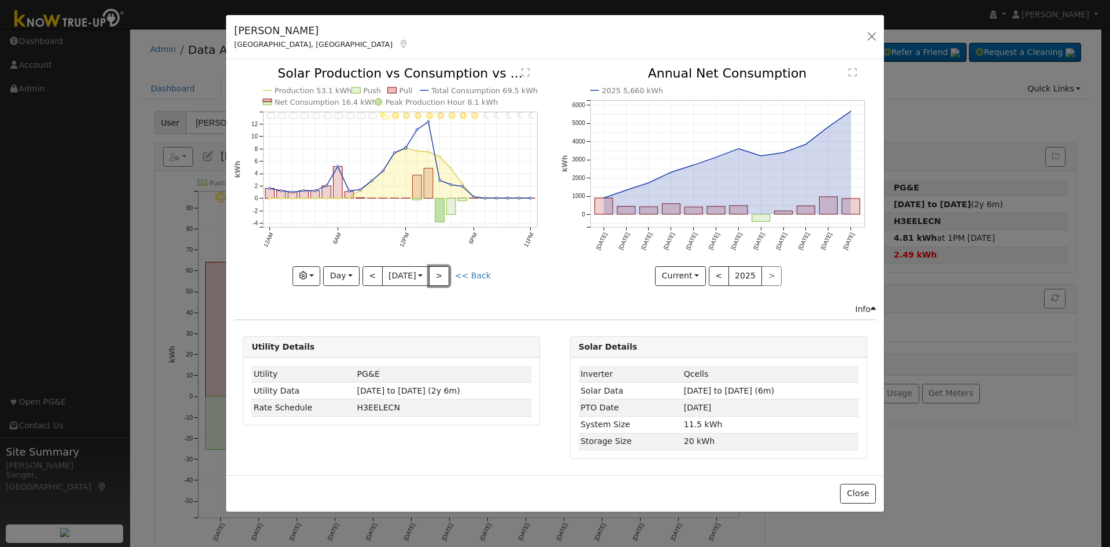
click at [442, 274] on button ">" at bounding box center [439, 276] width 20 height 20
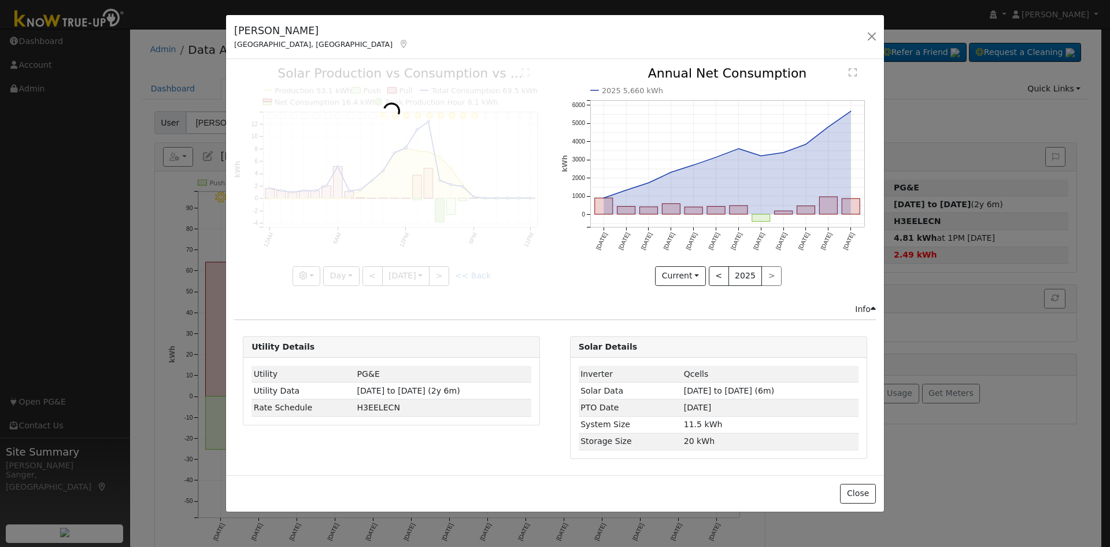
click at [442, 274] on div at bounding box center [391, 176] width 315 height 218
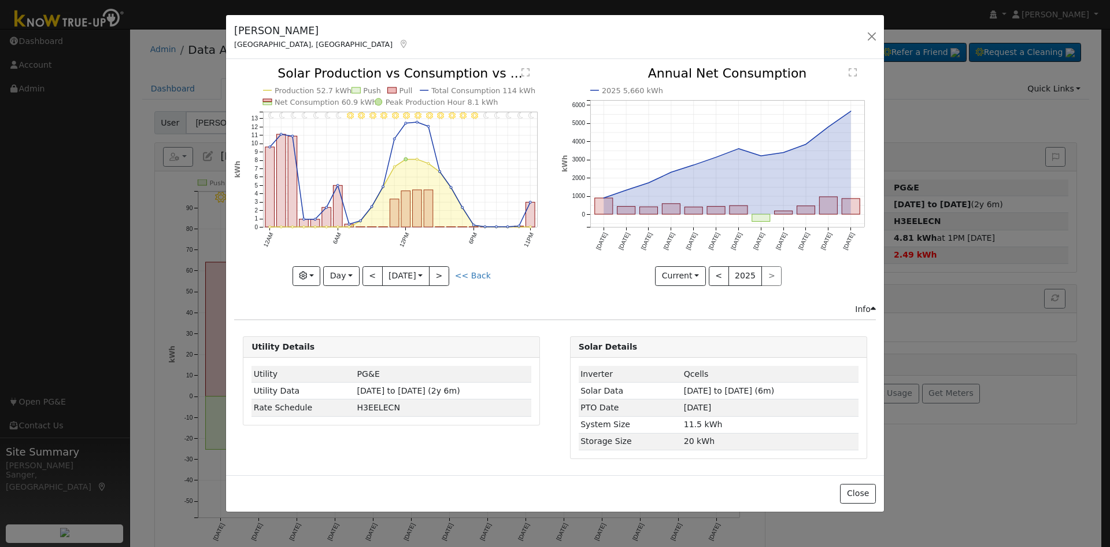
click at [442, 274] on div at bounding box center [391, 176] width 315 height 218
click at [442, 274] on button ">" at bounding box center [439, 276] width 20 height 20
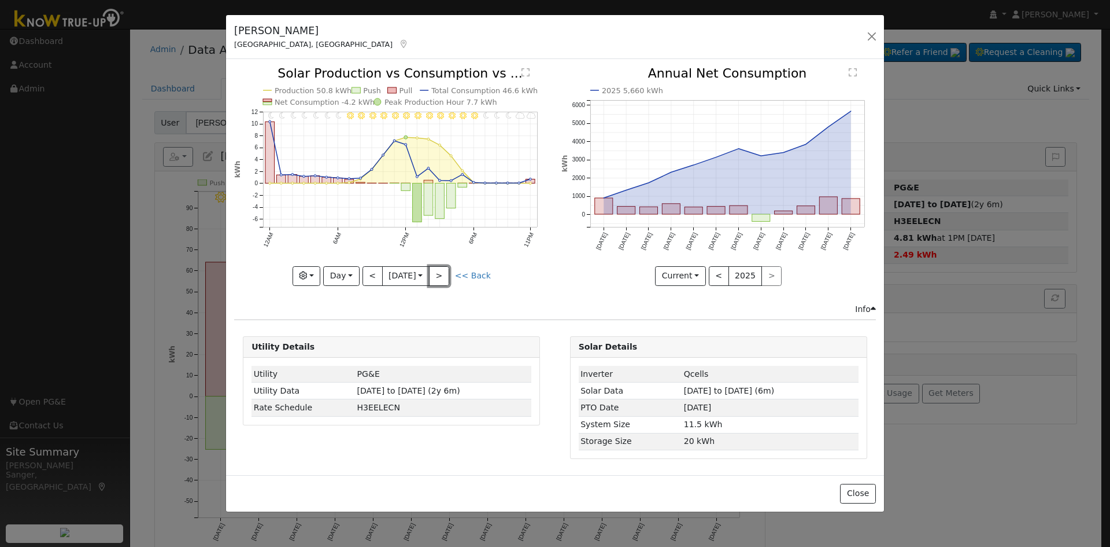
click at [442, 274] on button ">" at bounding box center [439, 276] width 20 height 20
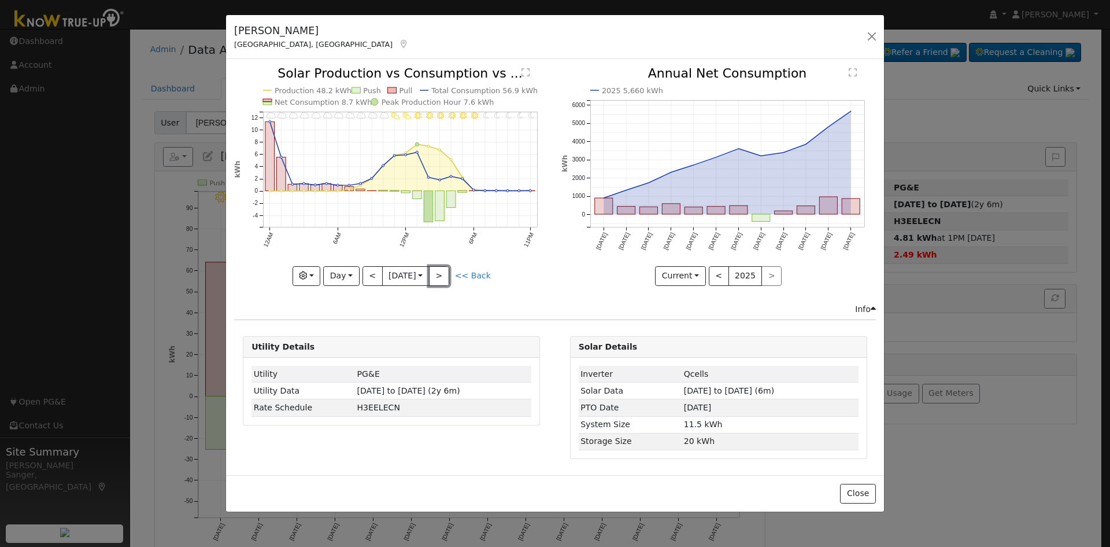
click at [442, 274] on button ">" at bounding box center [439, 276] width 20 height 20
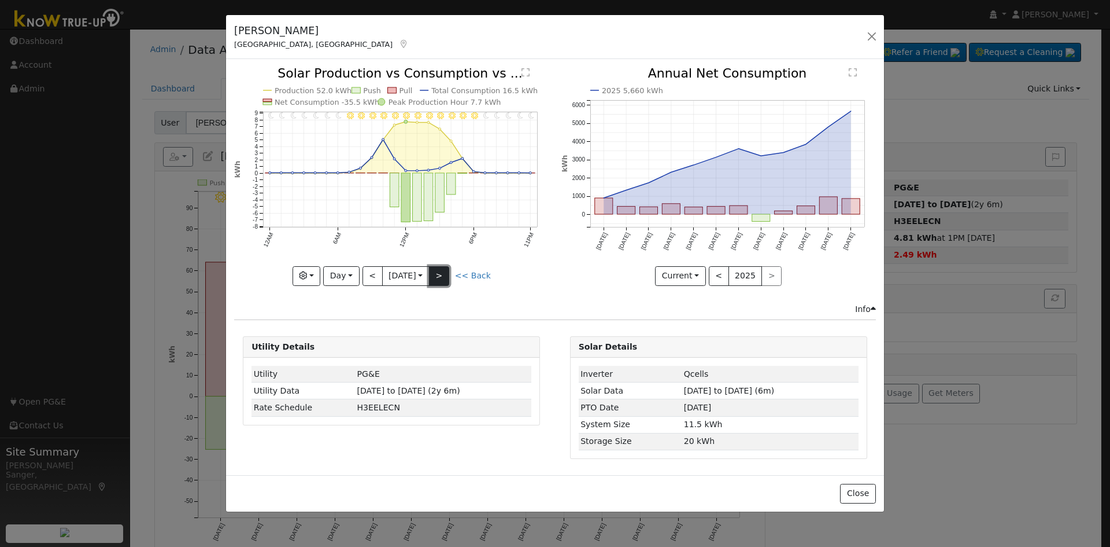
click at [443, 270] on button ">" at bounding box center [439, 276] width 20 height 20
click at [371, 274] on button "<" at bounding box center [373, 276] width 20 height 20
click at [442, 272] on button ">" at bounding box center [439, 276] width 20 height 20
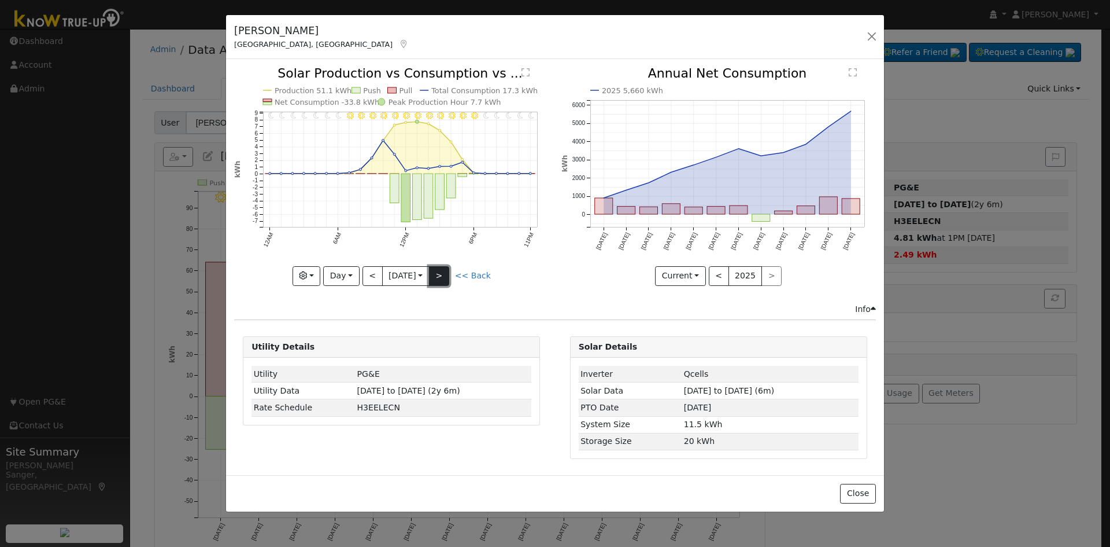
click at [442, 272] on button ">" at bounding box center [439, 276] width 20 height 20
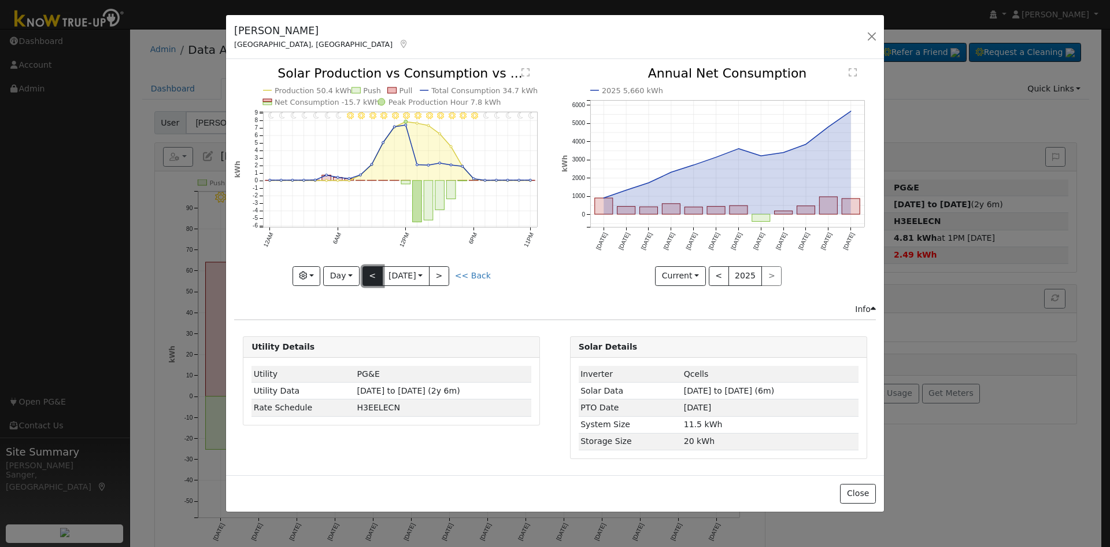
click at [368, 274] on button "<" at bounding box center [373, 276] width 20 height 20
click at [370, 274] on button "<" at bounding box center [373, 276] width 20 height 20
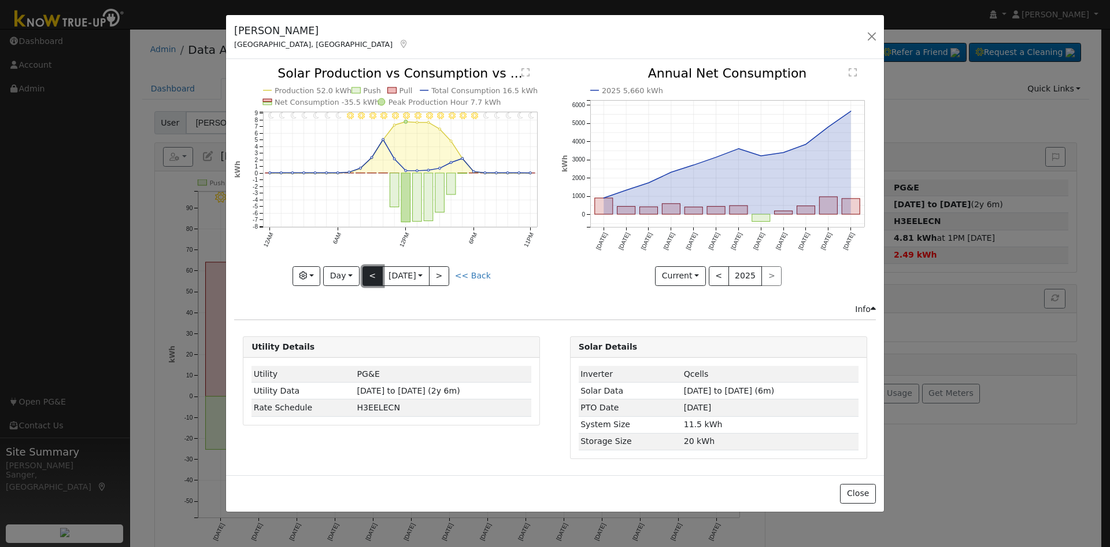
click at [368, 275] on button "<" at bounding box center [373, 276] width 20 height 20
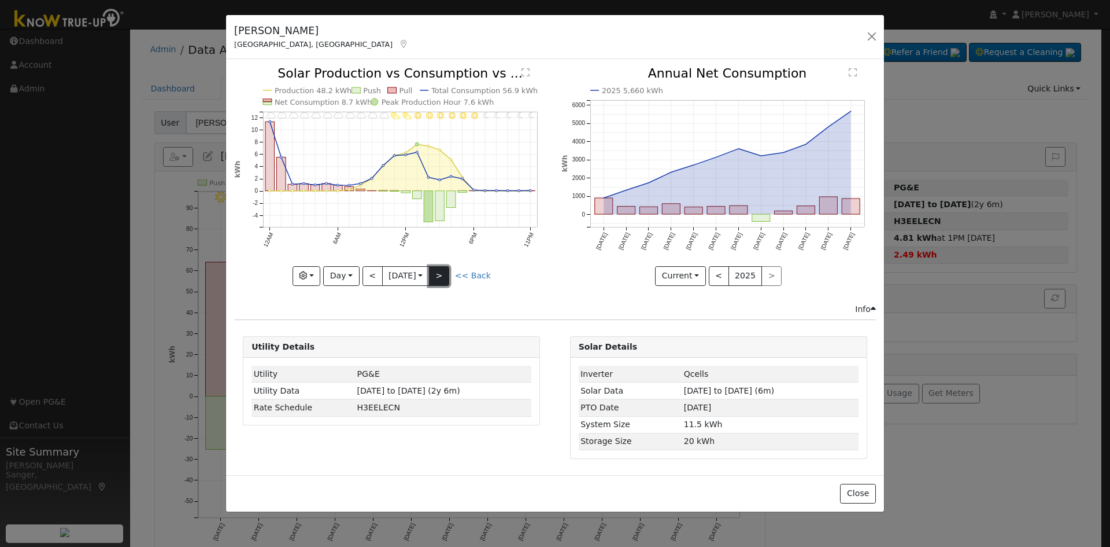
click at [437, 268] on button ">" at bounding box center [439, 276] width 20 height 20
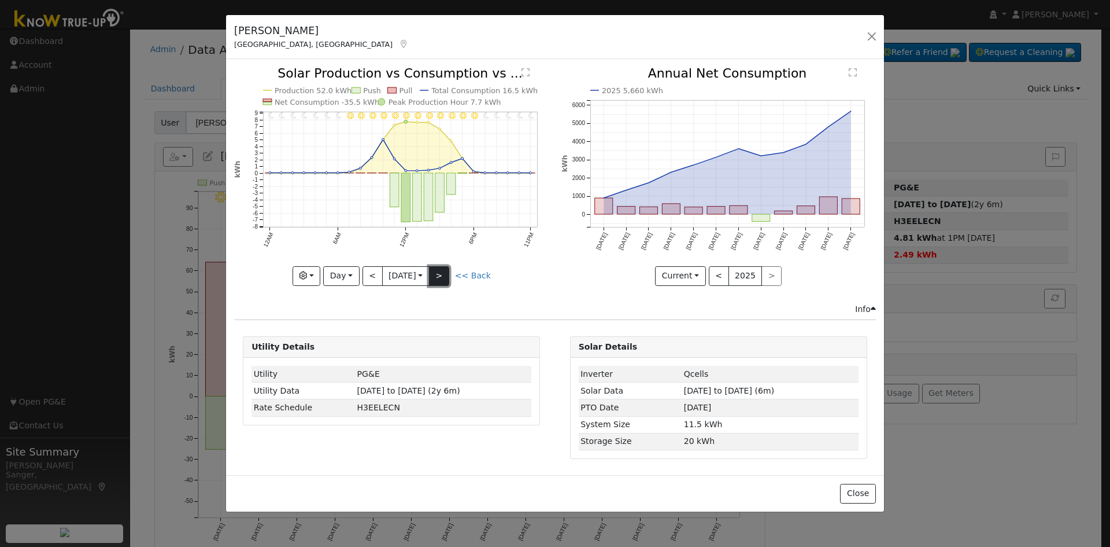
click at [449, 276] on button ">" at bounding box center [439, 276] width 20 height 20
click at [449, 275] on button ">" at bounding box center [439, 276] width 20 height 20
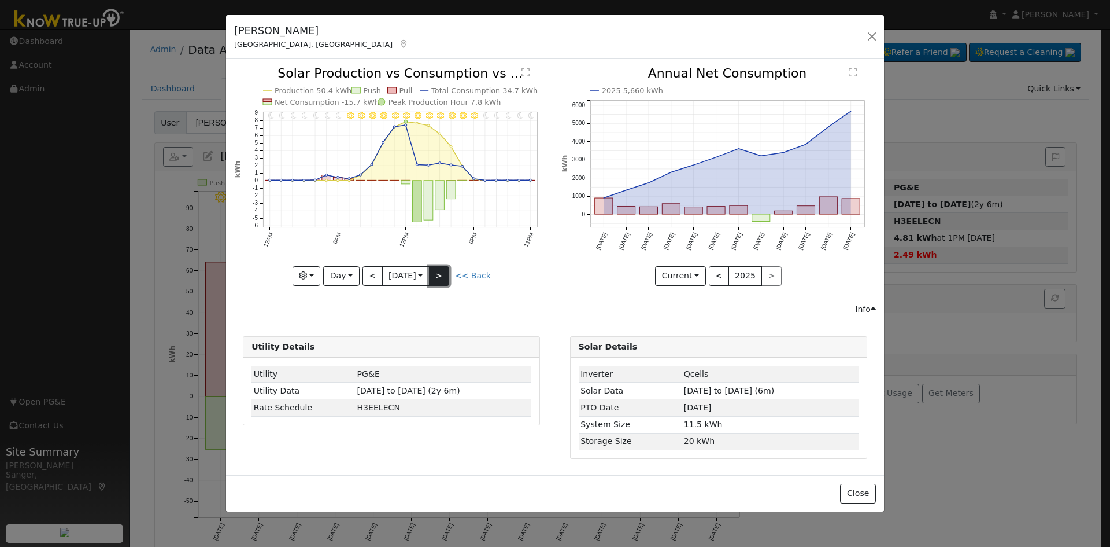
click at [449, 275] on button ">" at bounding box center [439, 276] width 20 height 20
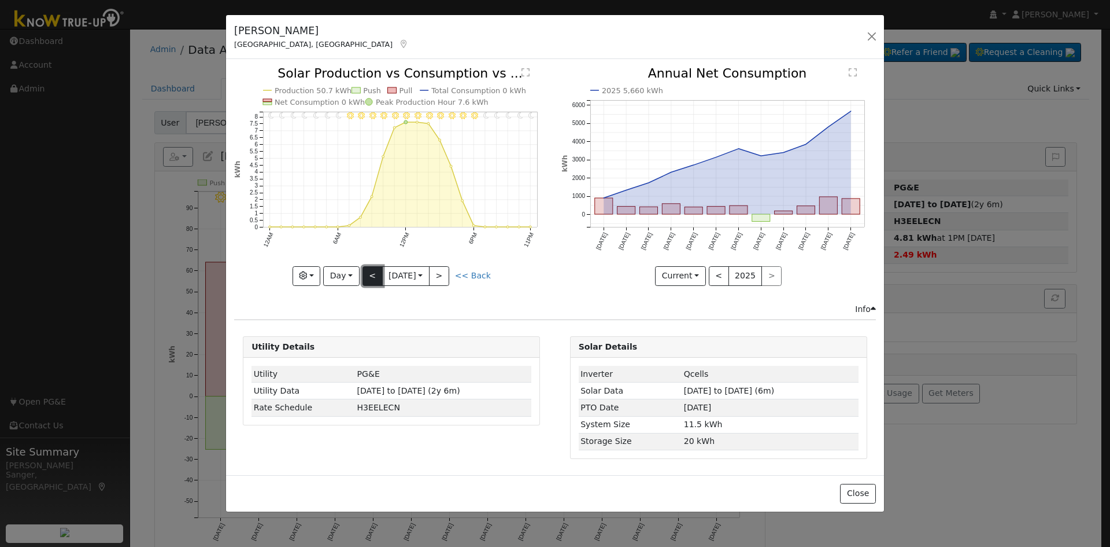
click at [371, 276] on button "<" at bounding box center [373, 276] width 20 height 20
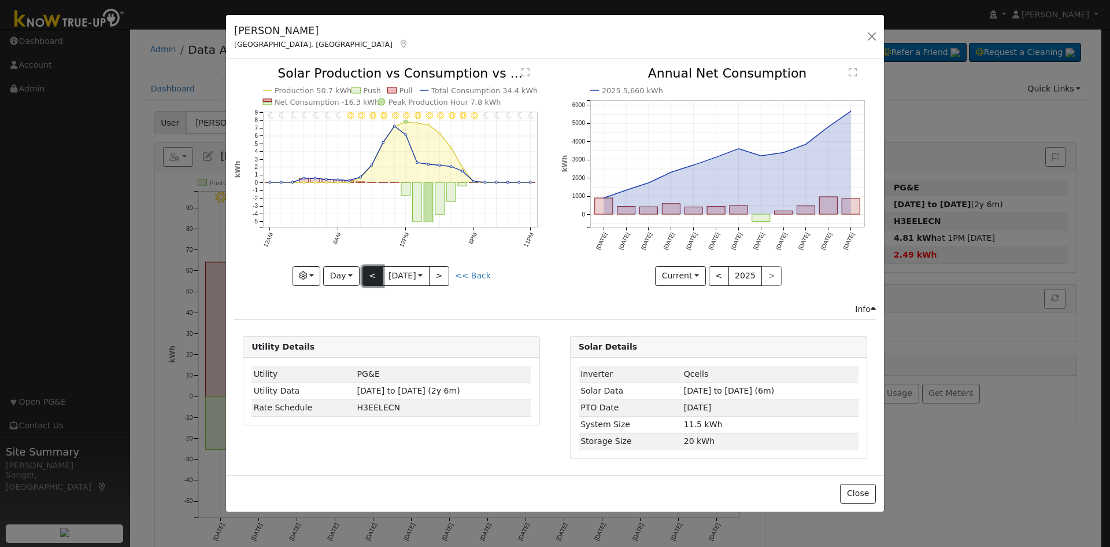
click at [371, 276] on button "<" at bounding box center [373, 276] width 20 height 20
click at [718, 276] on button "<" at bounding box center [719, 276] width 20 height 20
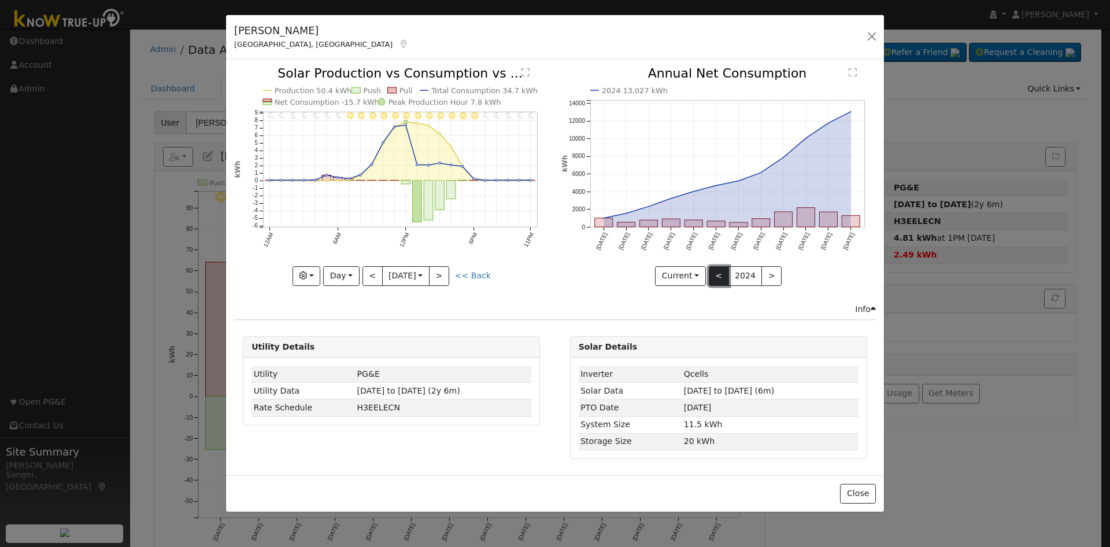
click at [717, 276] on button "<" at bounding box center [719, 276] width 20 height 20
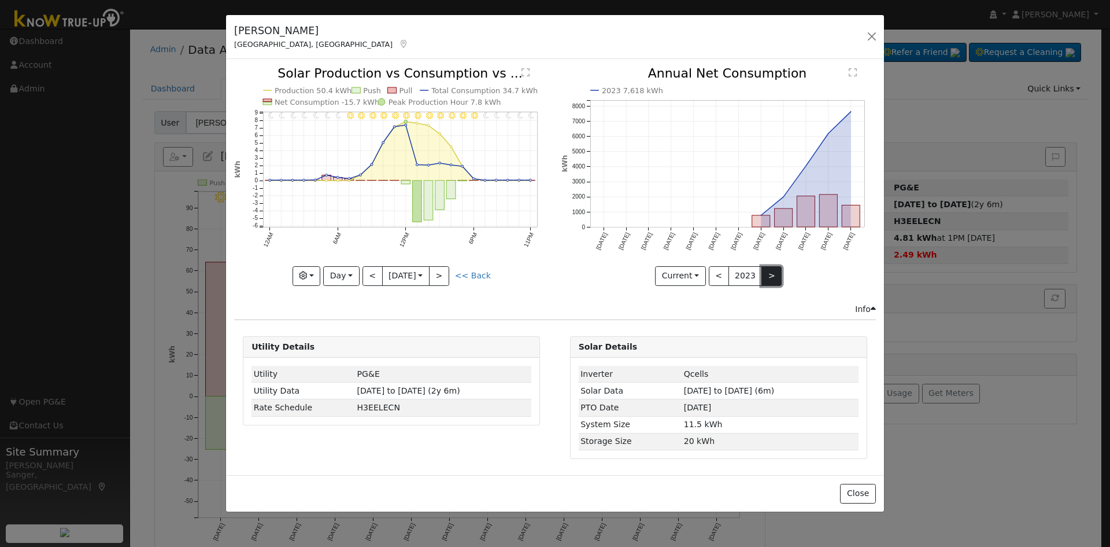
click at [767, 276] on button ">" at bounding box center [772, 276] width 20 height 20
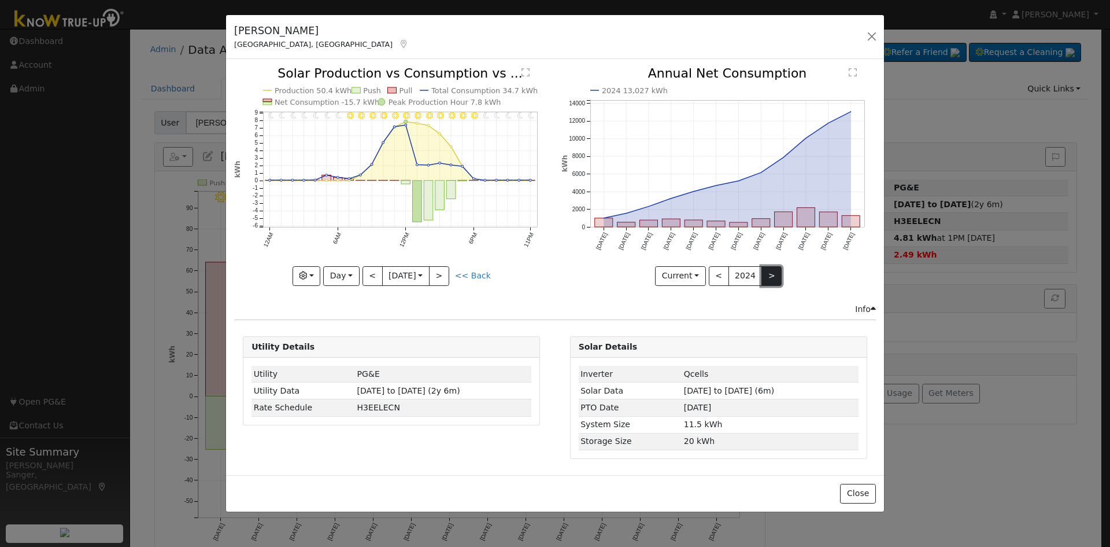
click at [767, 276] on button ">" at bounding box center [772, 276] width 20 height 20
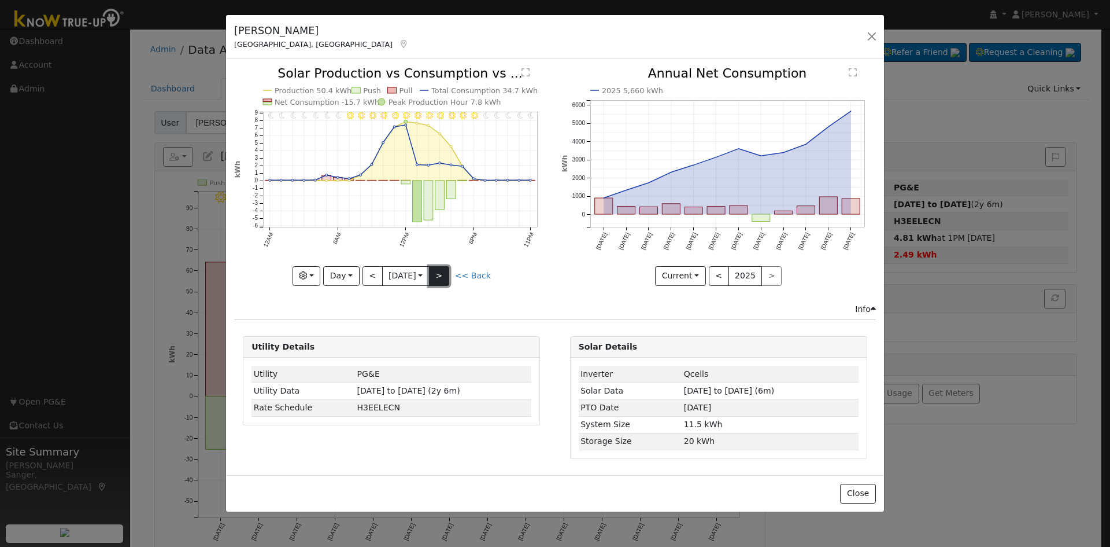
click at [449, 275] on button ">" at bounding box center [439, 276] width 20 height 20
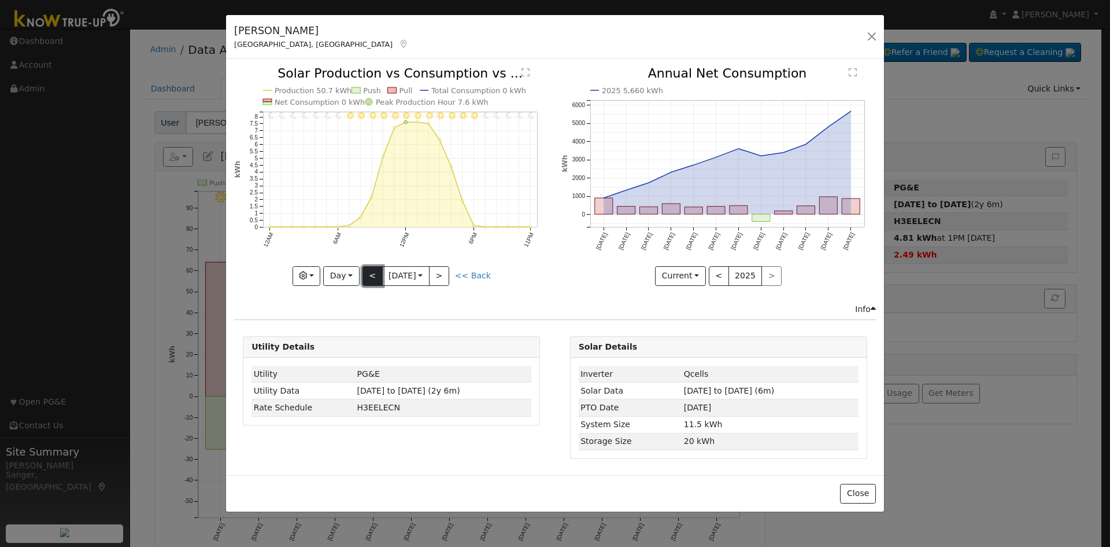
click at [369, 279] on button "<" at bounding box center [373, 276] width 20 height 20
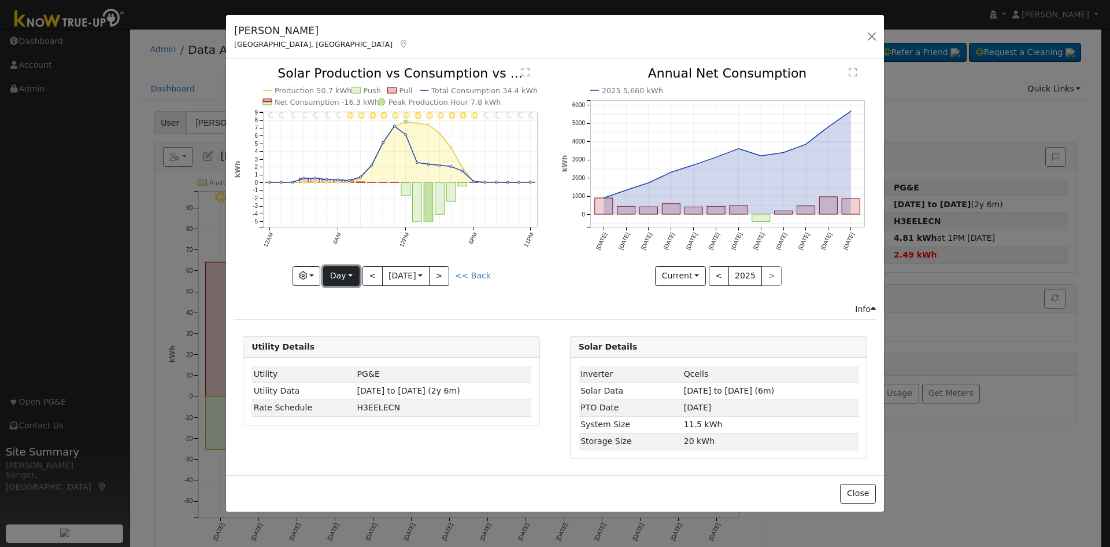
click at [333, 273] on button "Day" at bounding box center [341, 276] width 36 height 20
click at [347, 355] on link "Year" at bounding box center [364, 348] width 80 height 16
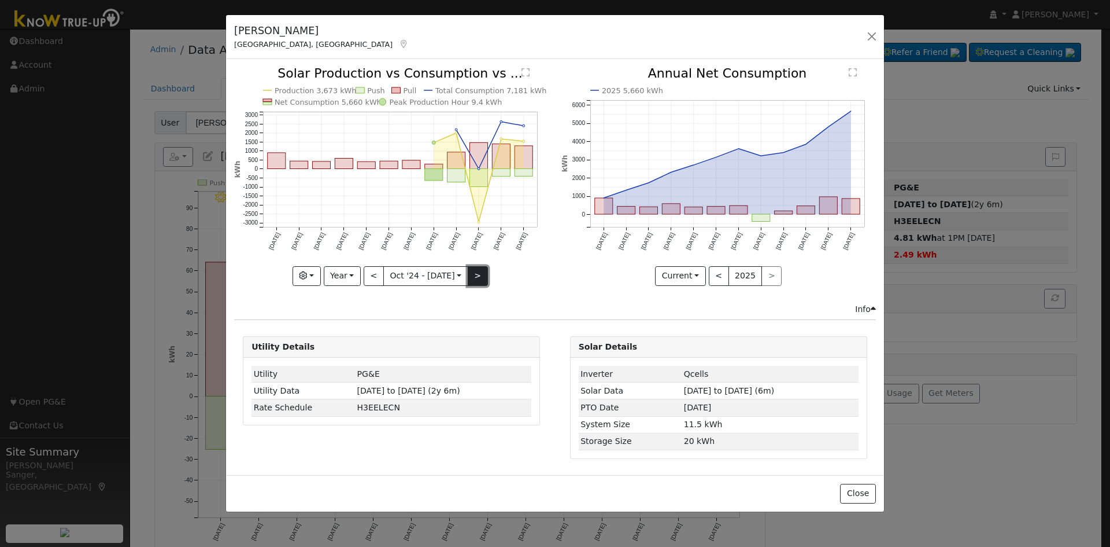
click at [475, 277] on button ">" at bounding box center [478, 276] width 20 height 20
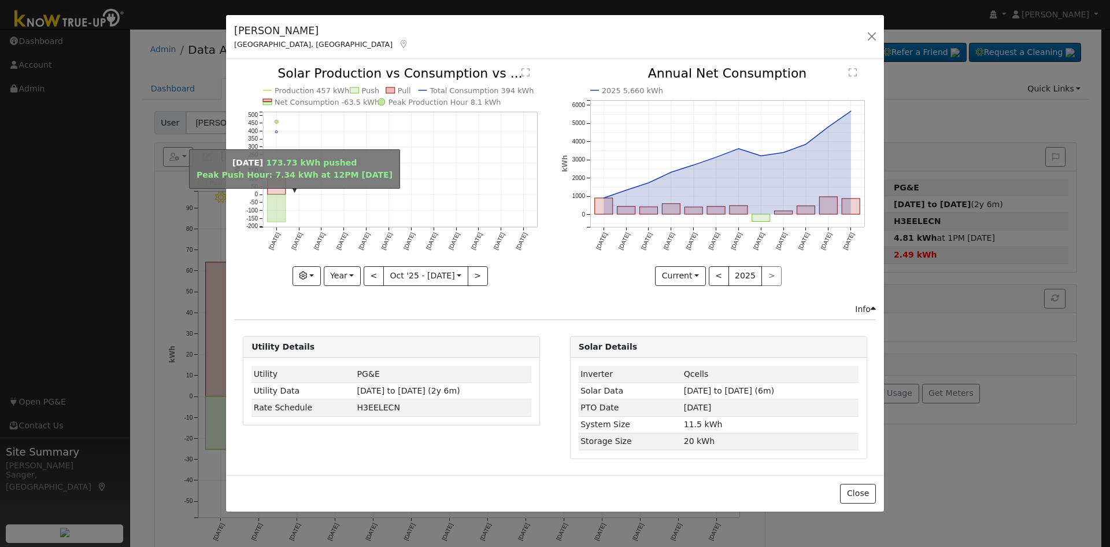
click at [276, 217] on rect "onclick=""" at bounding box center [277, 208] width 18 height 28
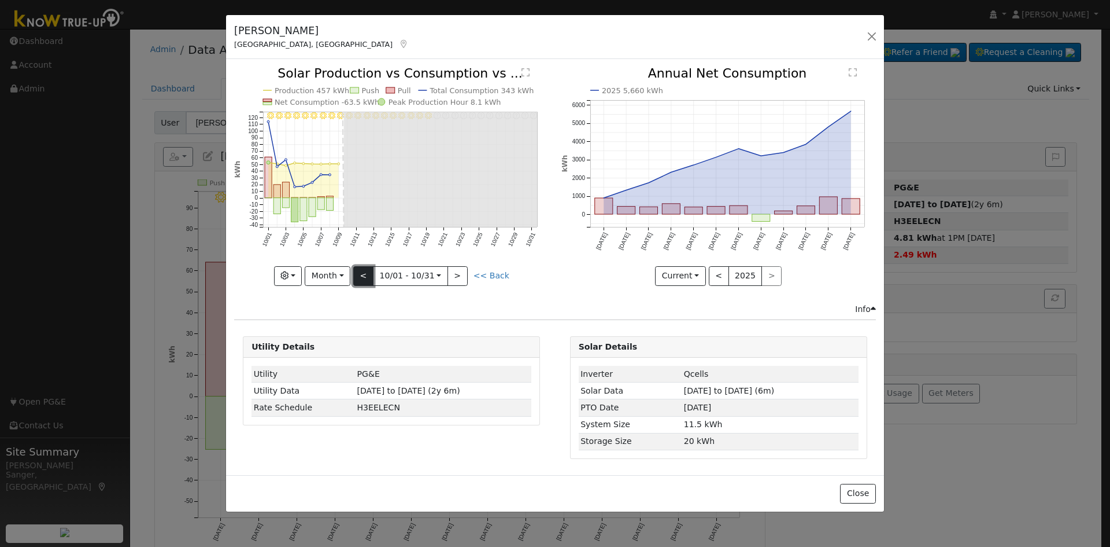
click at [367, 271] on button "<" at bounding box center [363, 276] width 20 height 20
type input "[DATE]"
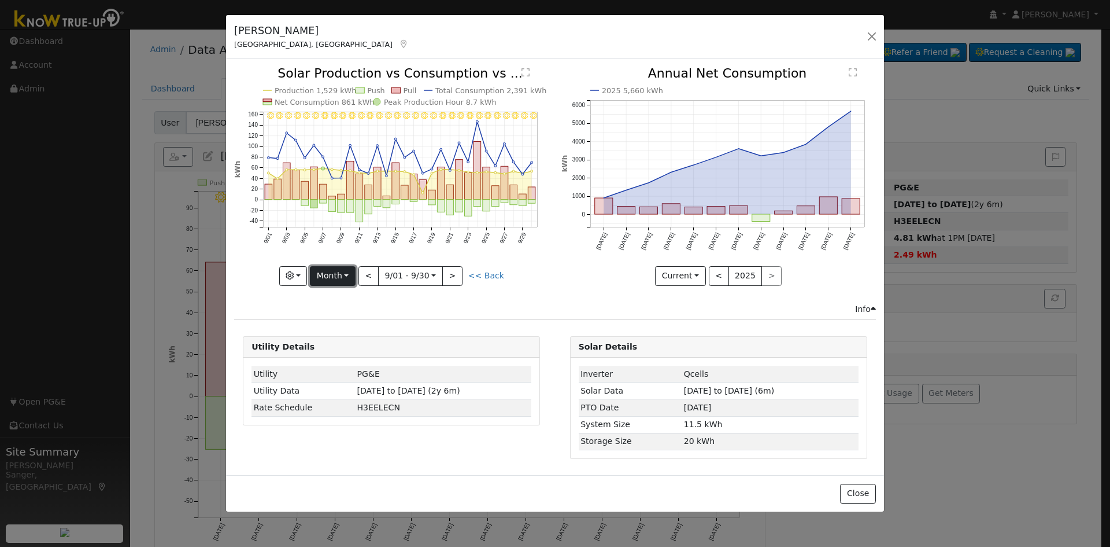
click at [342, 274] on button "Month" at bounding box center [333, 276] width 46 height 20
click at [342, 360] on link "Custom" at bounding box center [351, 365] width 80 height 16
click at [327, 270] on button "Custom" at bounding box center [326, 276] width 51 height 20
click at [331, 344] on link "Year" at bounding box center [342, 348] width 80 height 16
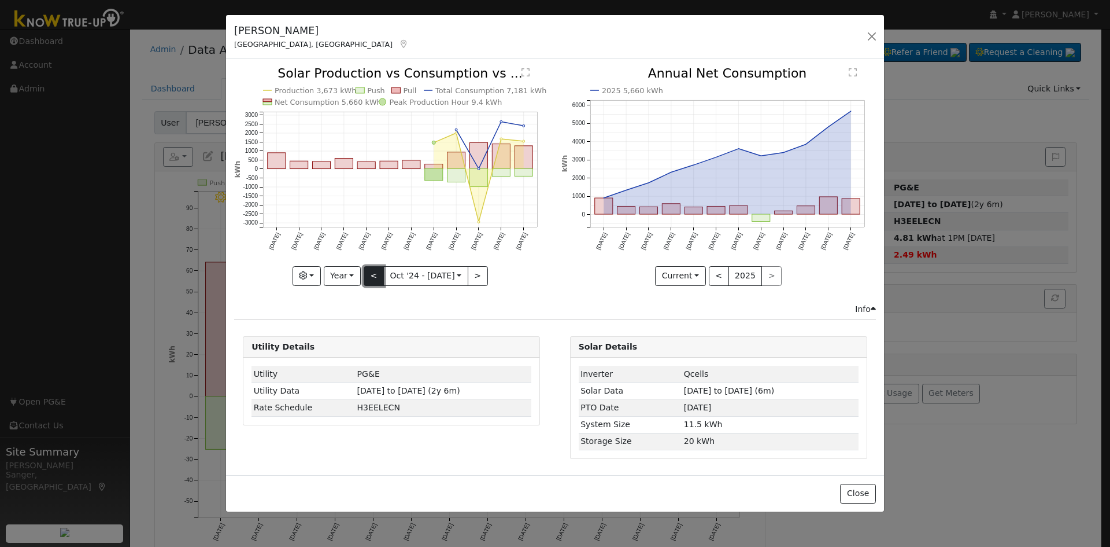
click at [374, 273] on button "<" at bounding box center [374, 276] width 20 height 20
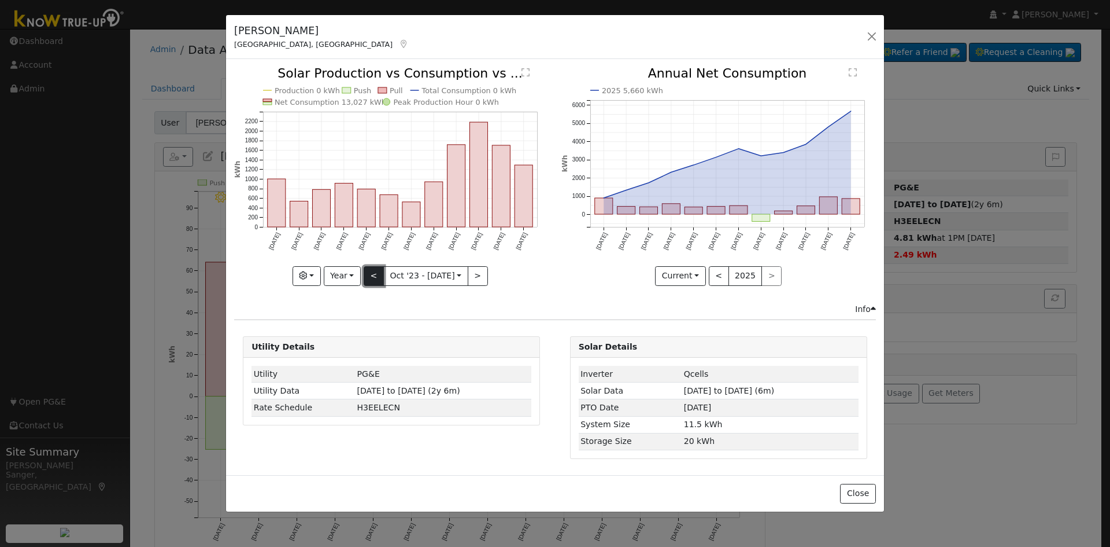
click at [374, 273] on button "<" at bounding box center [374, 276] width 20 height 20
type input "[DATE]"
type input "2022"
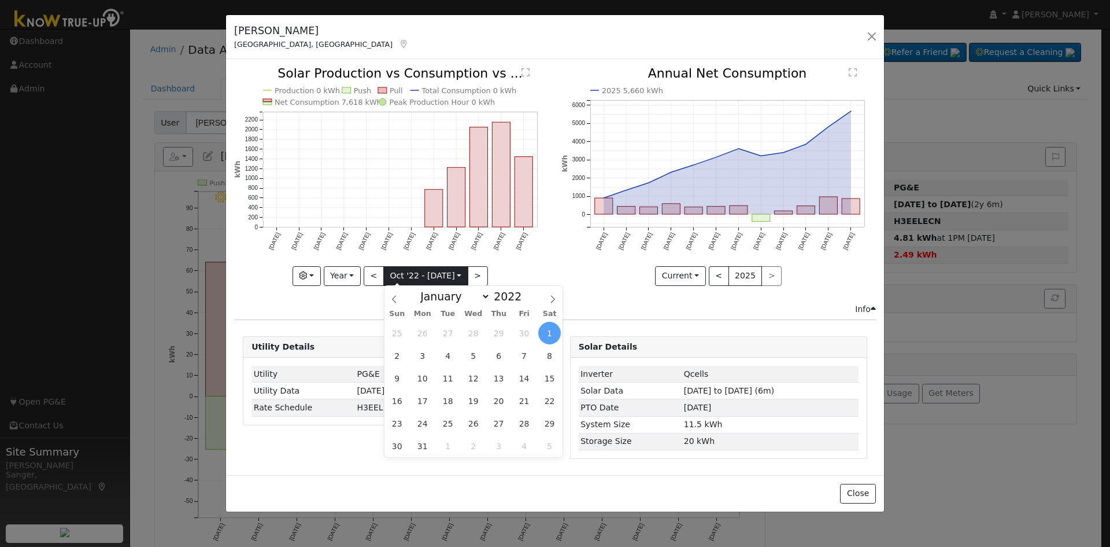
click at [402, 272] on input "[DATE]" at bounding box center [426, 276] width 84 height 19
click at [456, 296] on select "January February March April May June July August September October November De…" at bounding box center [453, 296] width 76 height 14
select select "5"
click at [424, 289] on select "January February March April May June July August September October November De…" at bounding box center [453, 296] width 76 height 14
click at [524, 293] on span at bounding box center [528, 293] width 8 height 6
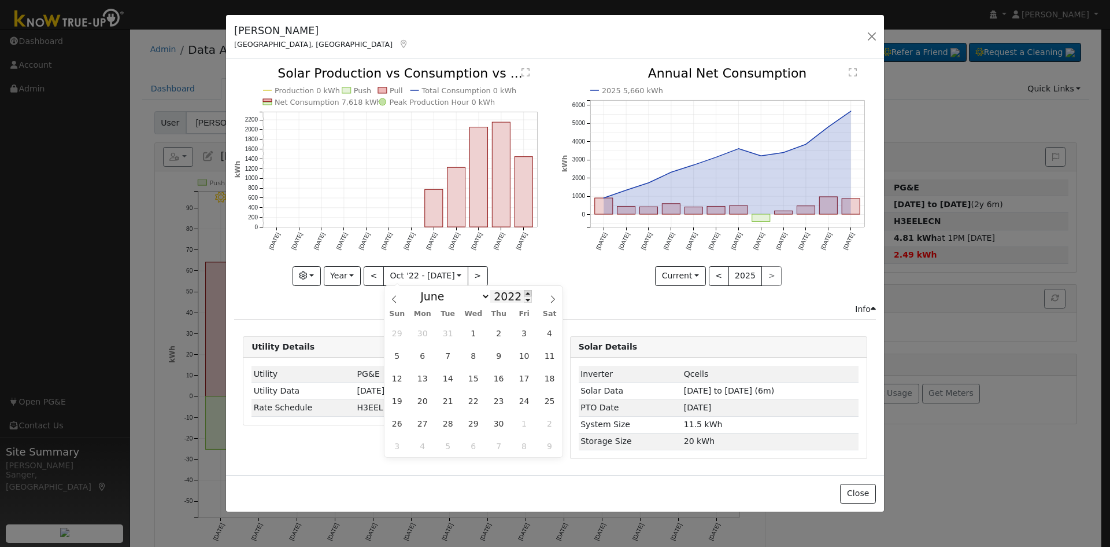
type input "2023"
click at [496, 331] on span "1" at bounding box center [499, 333] width 23 height 23
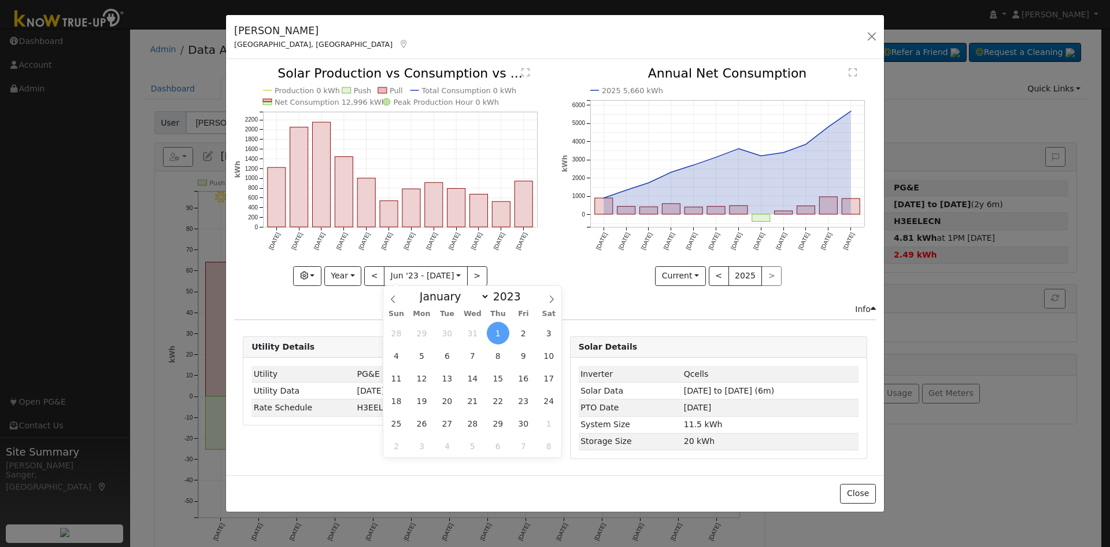
click at [582, 266] on icon "2025 5,660 kWh [DATE] Nov '[DATE] Jan '[DATE] Mar '[DATE] May '[DATE] [DATE] '[…" at bounding box center [719, 172] width 315 height 211
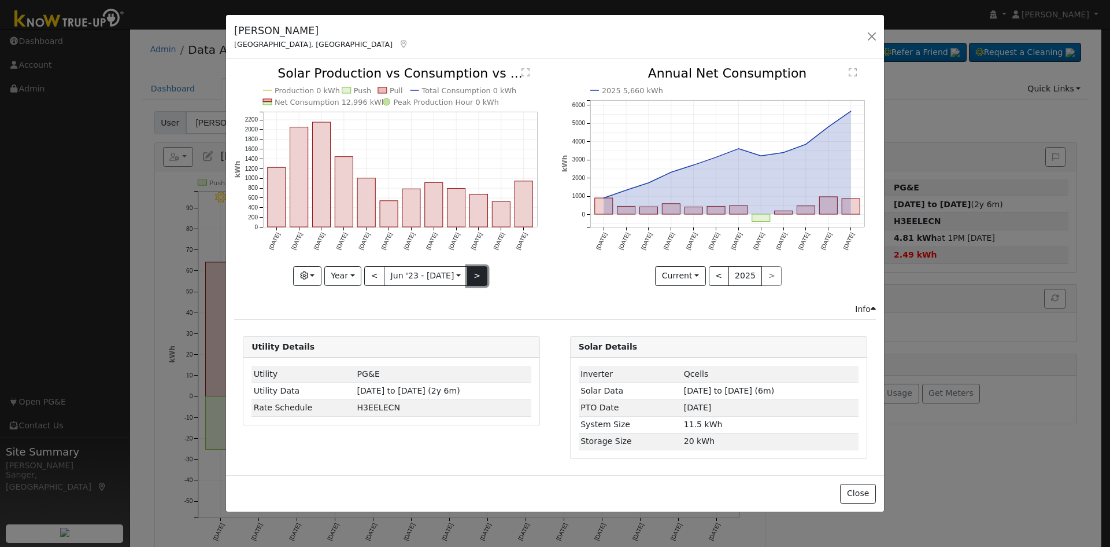
click at [471, 276] on button ">" at bounding box center [477, 276] width 20 height 20
type input "[DATE]"
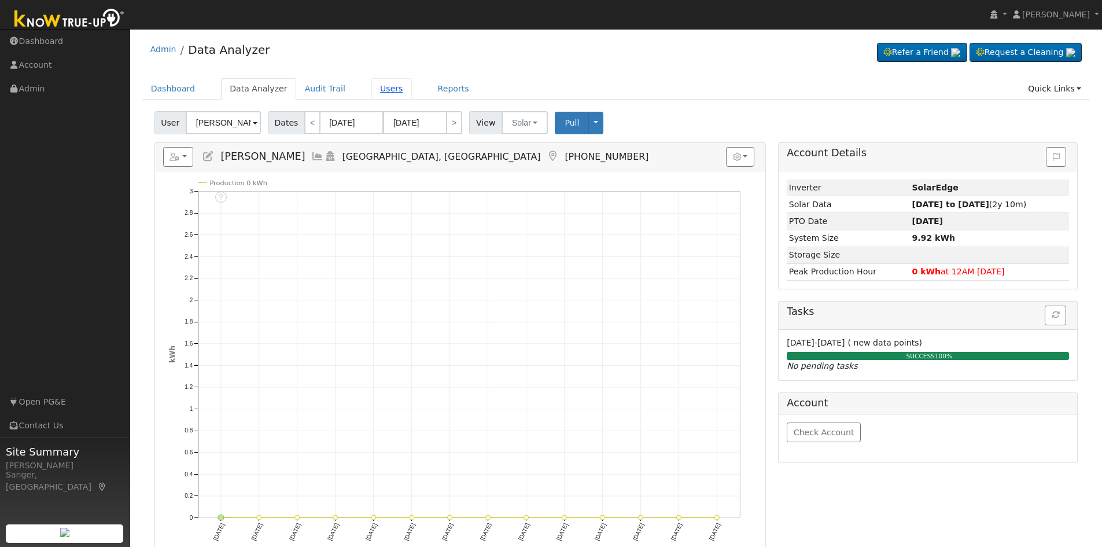
click at [372, 89] on link "Users" at bounding box center [391, 88] width 40 height 21
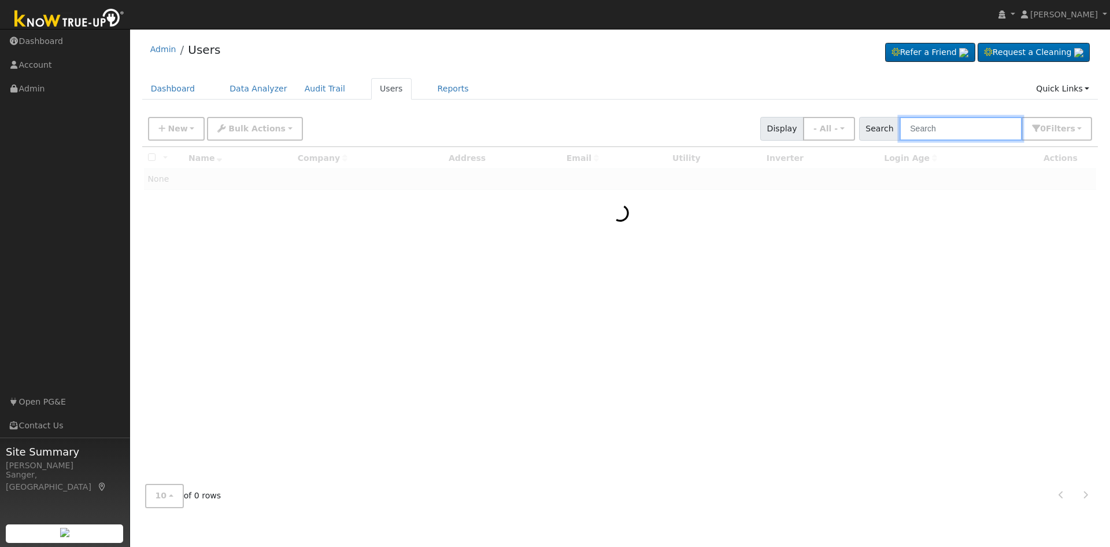
click at [926, 124] on input "text" at bounding box center [961, 129] width 123 height 24
paste input "Frank Macaluso and Jana Peyton"
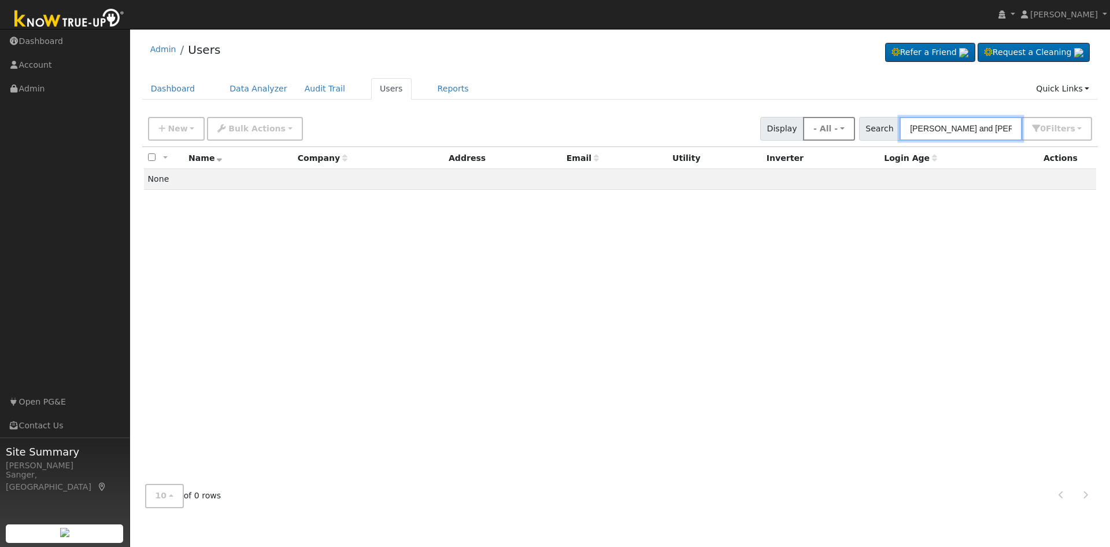
drag, startPoint x: 990, startPoint y: 129, endPoint x: 847, endPoint y: 132, distance: 142.9
click at [847, 132] on div "New Add User Quick Add Quick Connect Quick Convert Lead Bulk Actions Send Email…" at bounding box center [620, 127] width 949 height 28
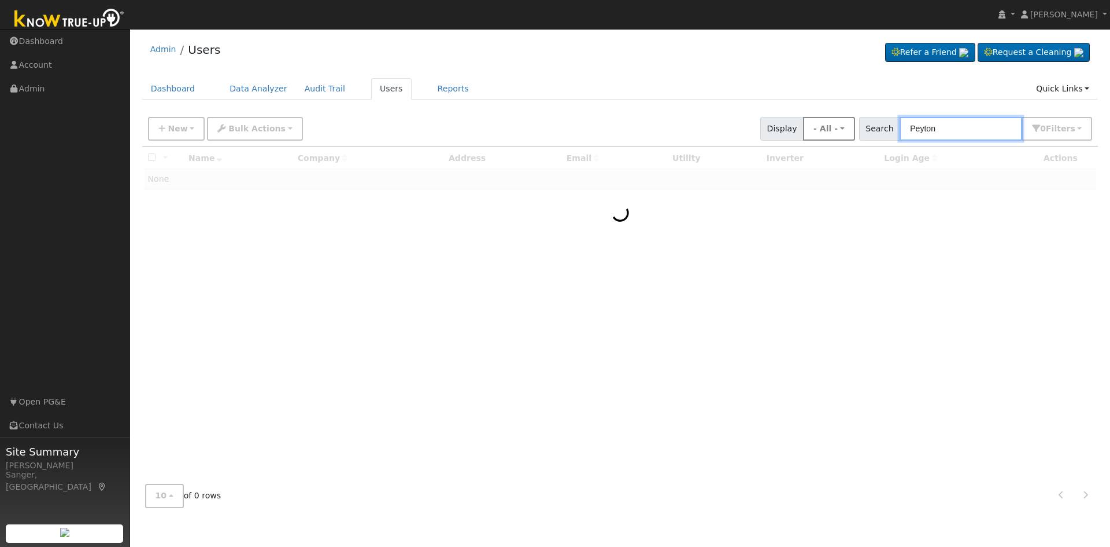
type input "Peyton"
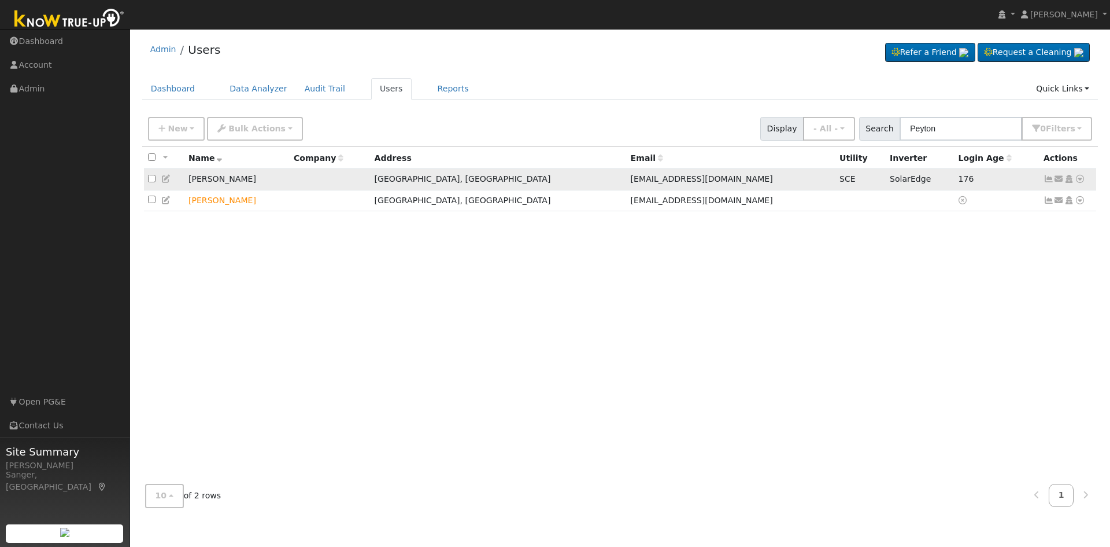
click at [1079, 179] on icon at bounding box center [1080, 179] width 10 height 8
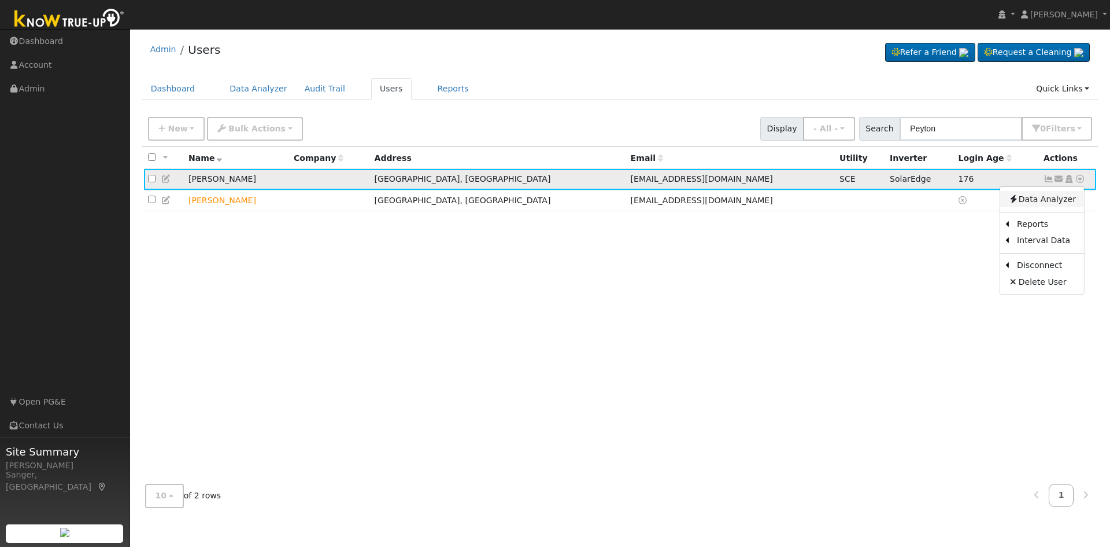
click at [1058, 204] on link "Data Analyzer" at bounding box center [1043, 199] width 84 height 16
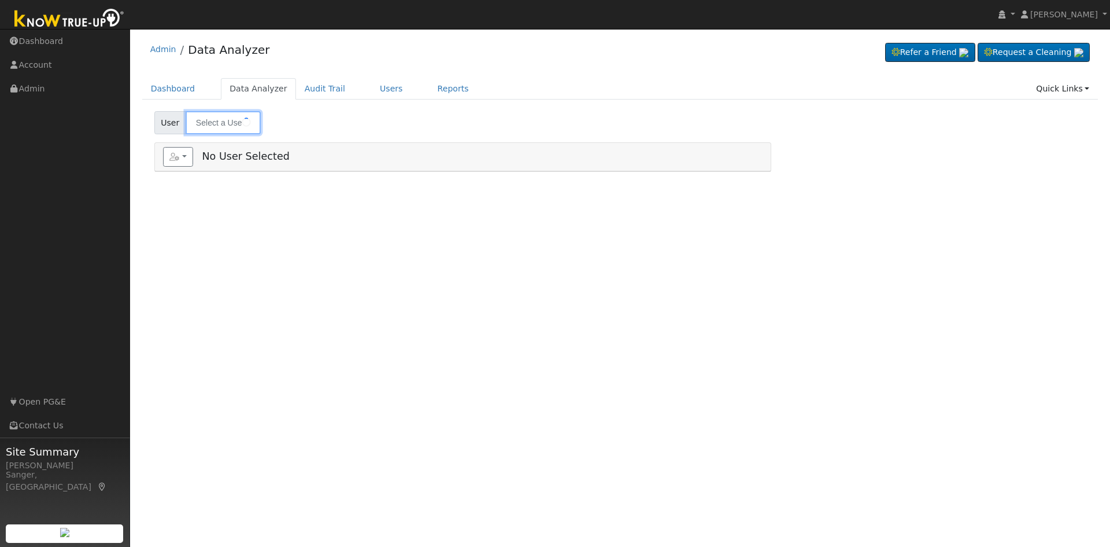
type input "Frank Macaluso"
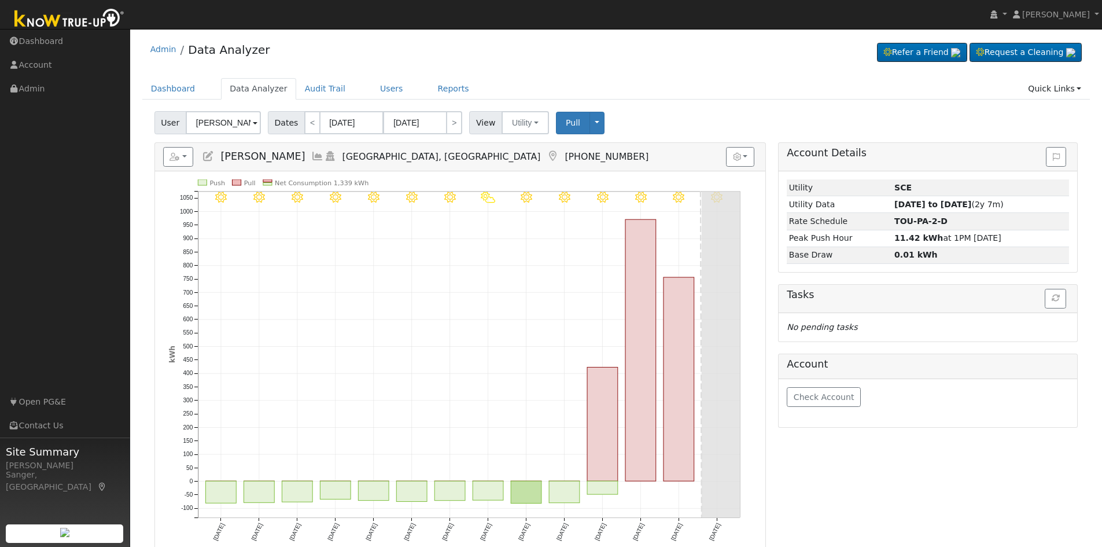
click at [311, 156] on icon at bounding box center [317, 156] width 13 height 10
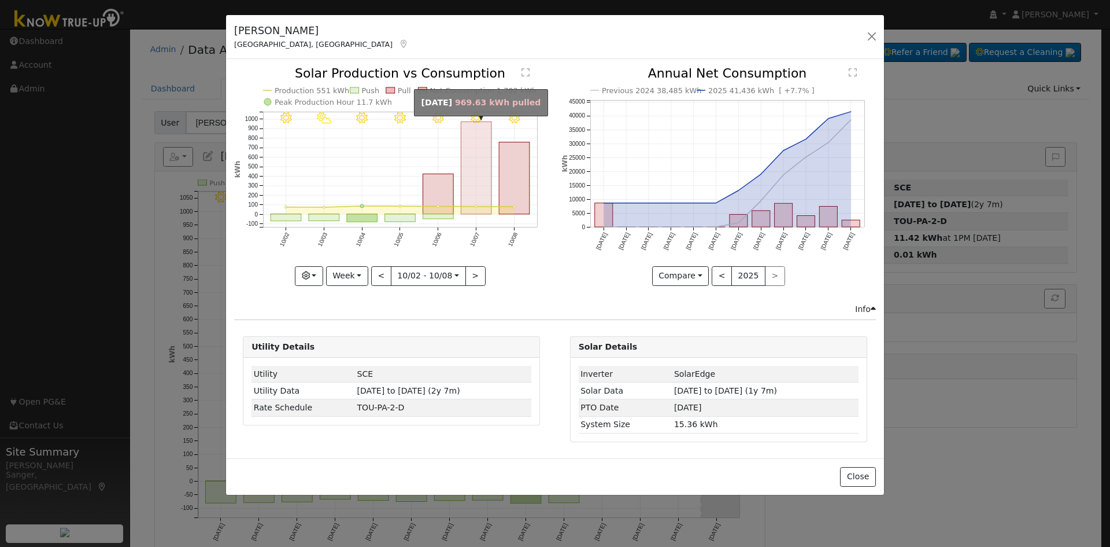
click at [490, 162] on rect "onclick=""" at bounding box center [477, 168] width 31 height 93
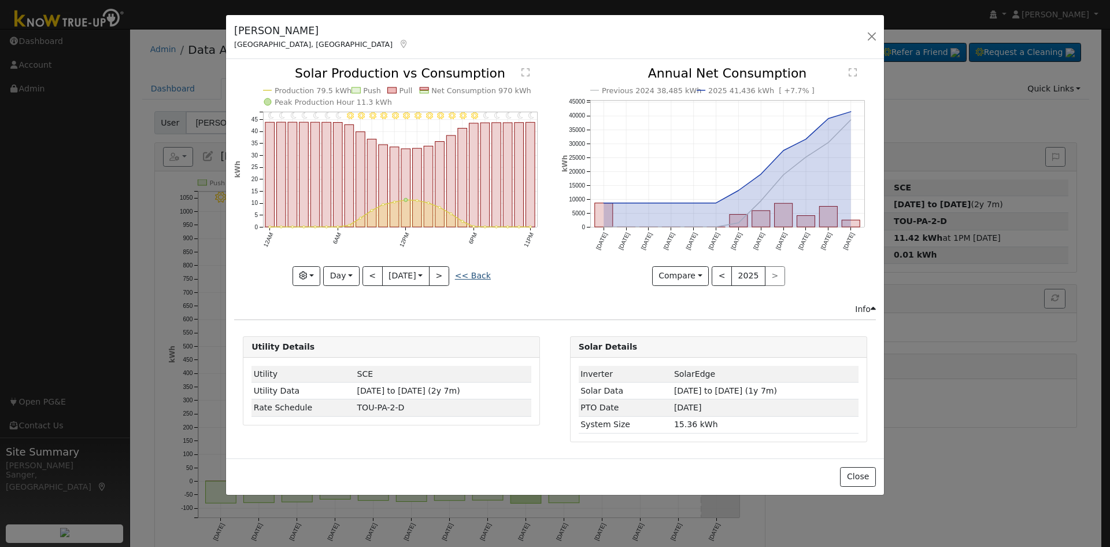
click at [477, 274] on link "<< Back" at bounding box center [473, 275] width 36 height 9
type input "[DATE]"
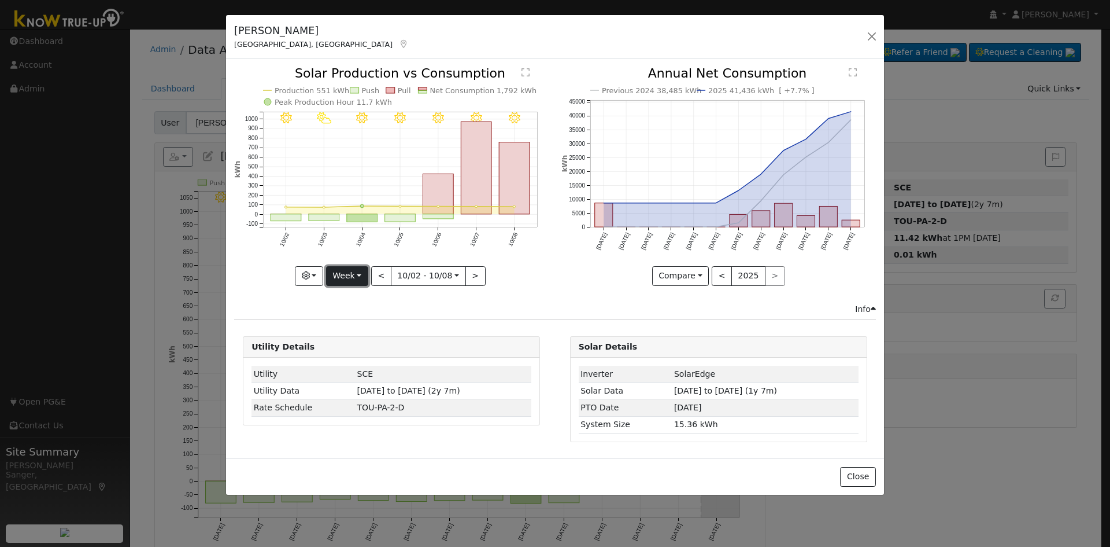
click at [349, 277] on button "Week" at bounding box center [347, 276] width 42 height 20
click at [353, 364] on link "Custom" at bounding box center [367, 365] width 80 height 16
click at [321, 272] on button "Custom" at bounding box center [321, 276] width 51 height 20
click at [325, 344] on link "Year" at bounding box center [337, 348] width 80 height 16
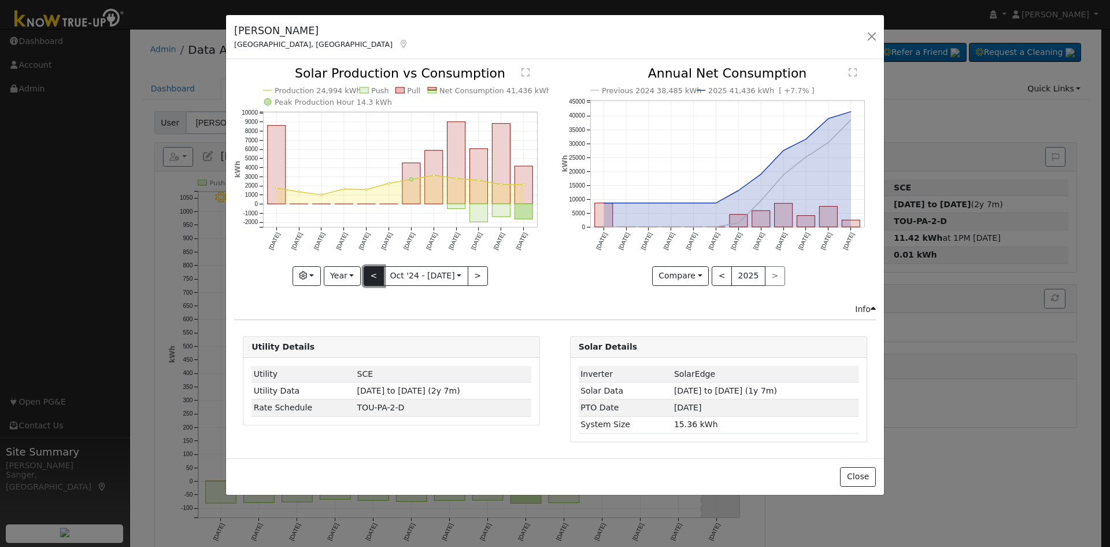
click at [372, 272] on button "<" at bounding box center [374, 276] width 20 height 20
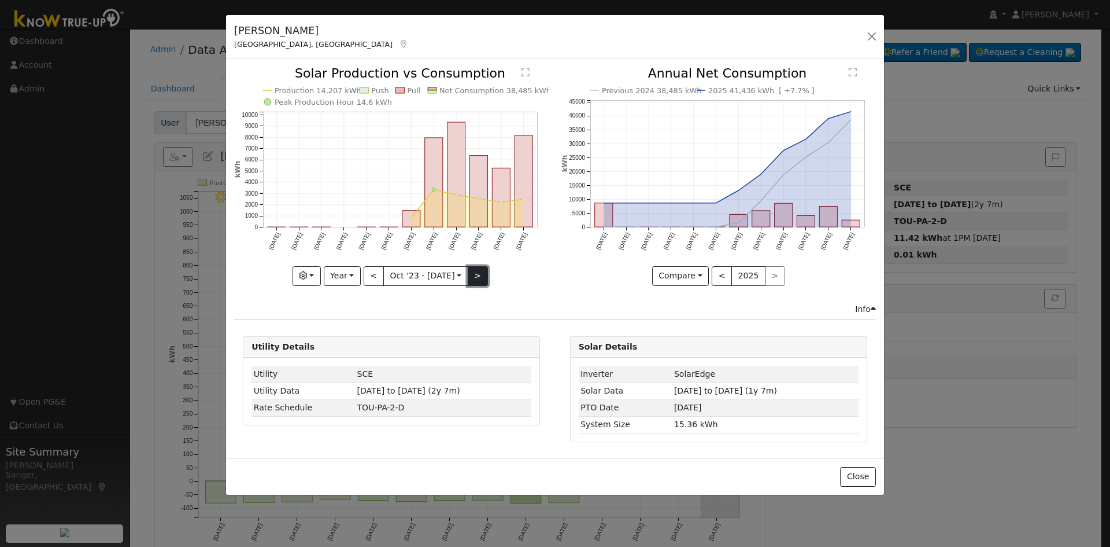
click at [468, 274] on button ">" at bounding box center [478, 276] width 20 height 20
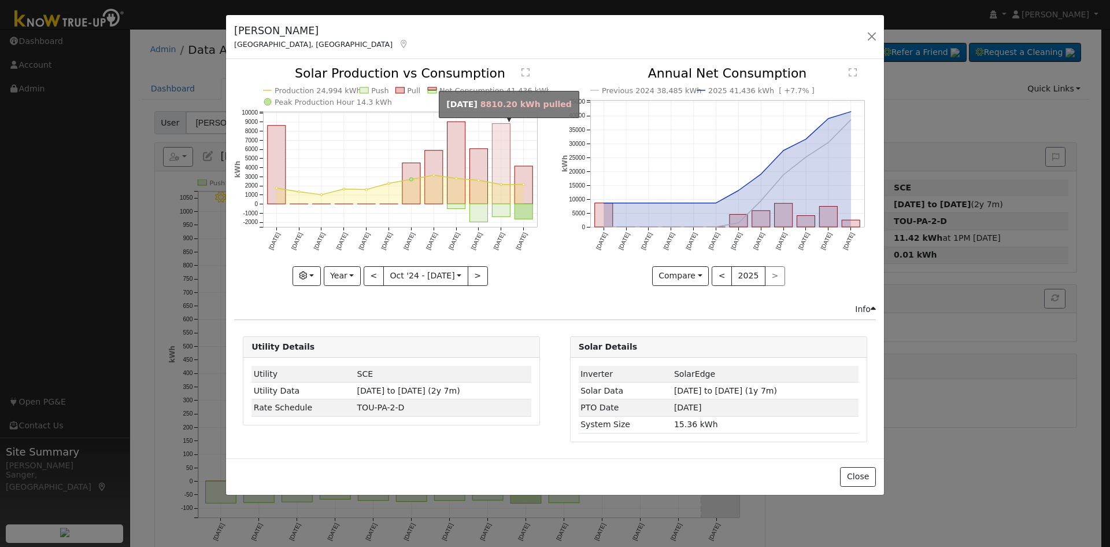
click at [503, 186] on rect "onclick=""" at bounding box center [502, 164] width 18 height 80
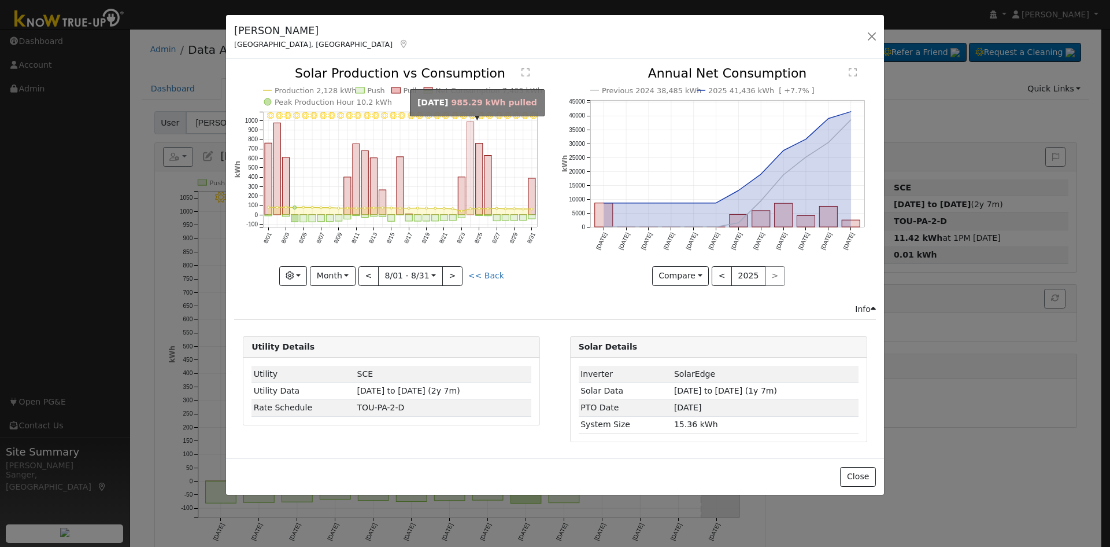
click at [473, 189] on rect "onclick=""" at bounding box center [470, 168] width 7 height 93
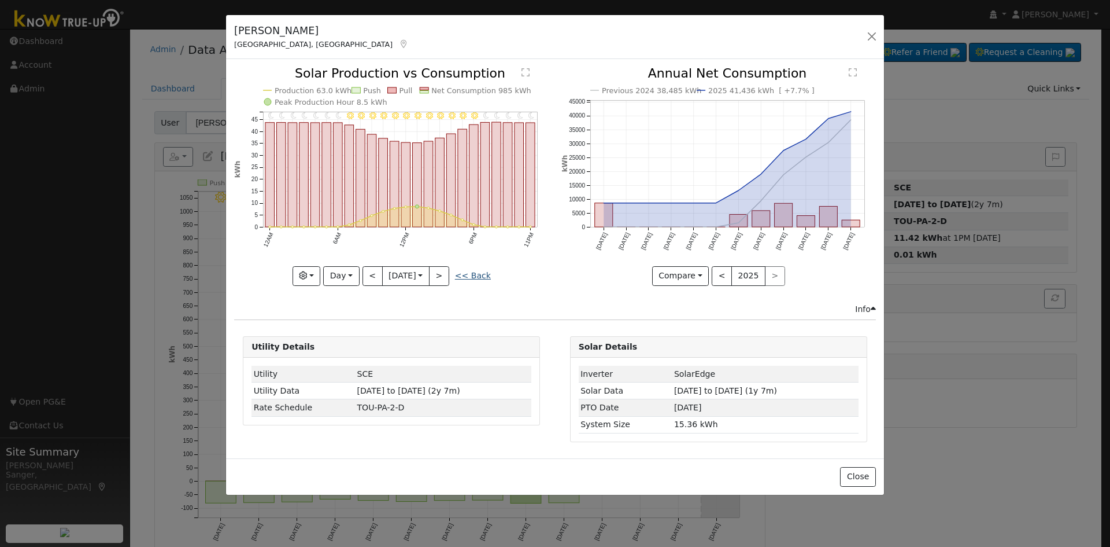
click at [480, 278] on link "<< Back" at bounding box center [473, 275] width 36 height 9
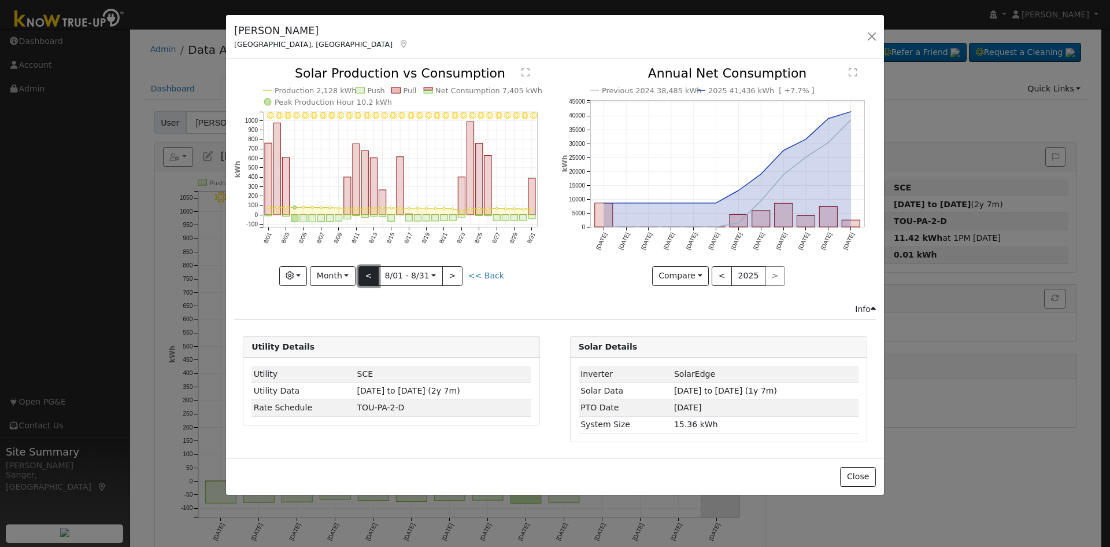
click at [372, 270] on button "<" at bounding box center [369, 276] width 20 height 20
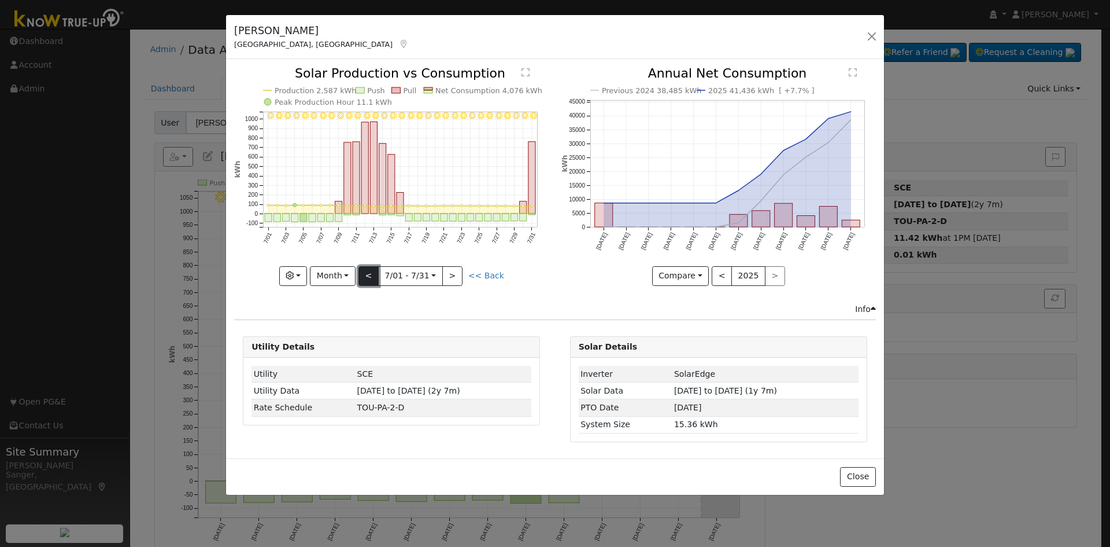
click at [372, 270] on button "<" at bounding box center [369, 276] width 20 height 20
type input "2025-06-01"
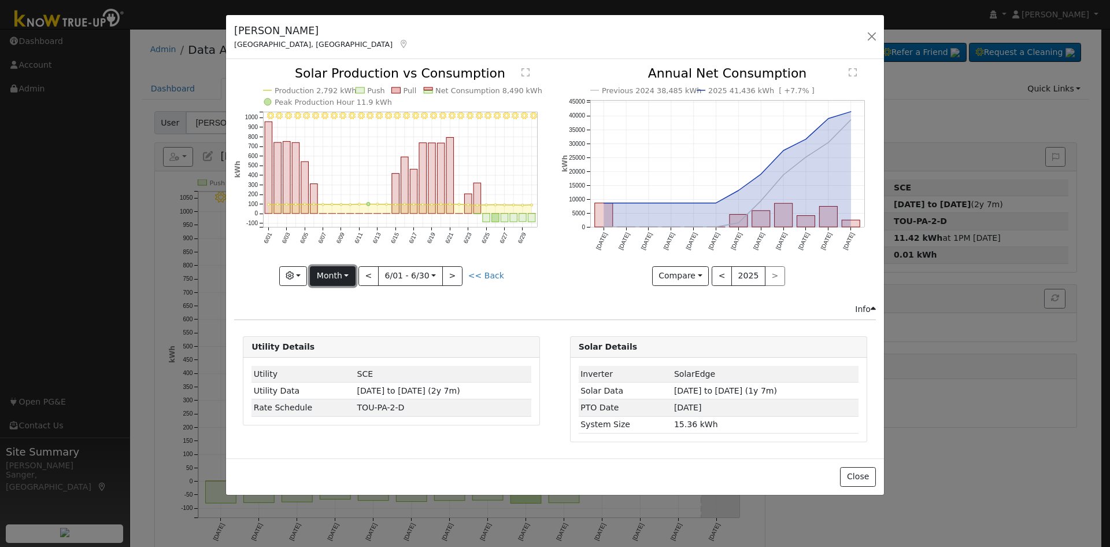
click at [329, 276] on button "Month" at bounding box center [333, 276] width 46 height 20
click at [337, 368] on link "Custom" at bounding box center [351, 365] width 80 height 16
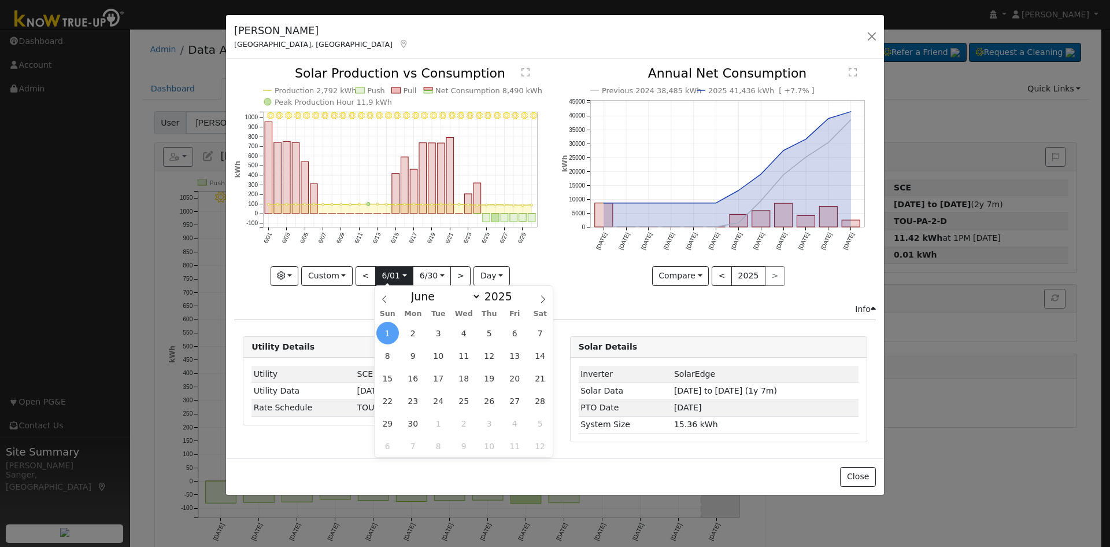
click at [393, 276] on input "2025-06-01" at bounding box center [394, 276] width 37 height 19
click at [419, 296] on select "January February March April May June July August September October November De…" at bounding box center [443, 296] width 76 height 14
select select "3"
click at [415, 289] on select "January February March April May June July August September October November De…" at bounding box center [443, 296] width 76 height 14
click at [516, 356] on span "11" at bounding box center [515, 355] width 23 height 23
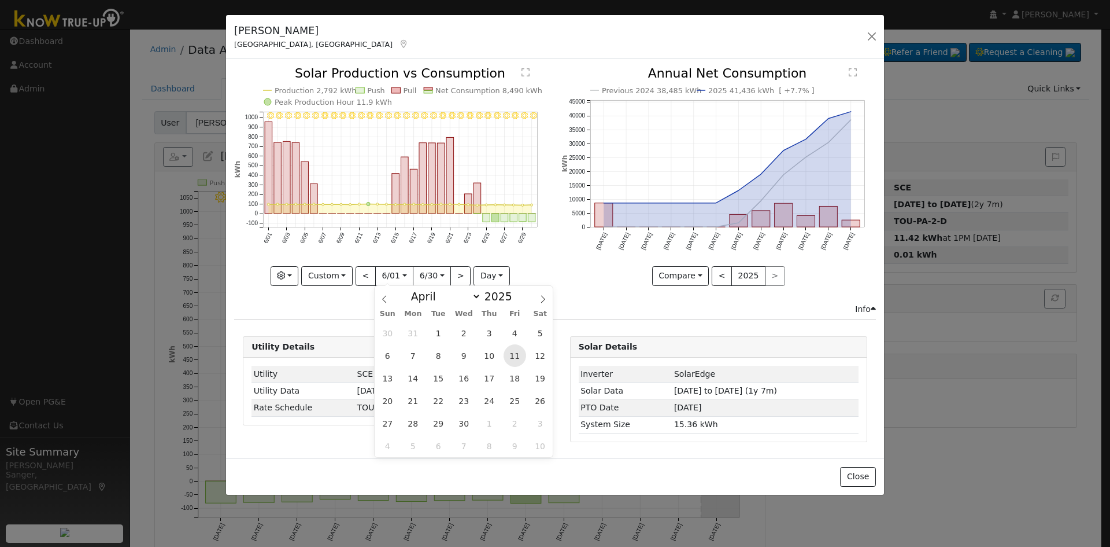
type input "2025-04-11"
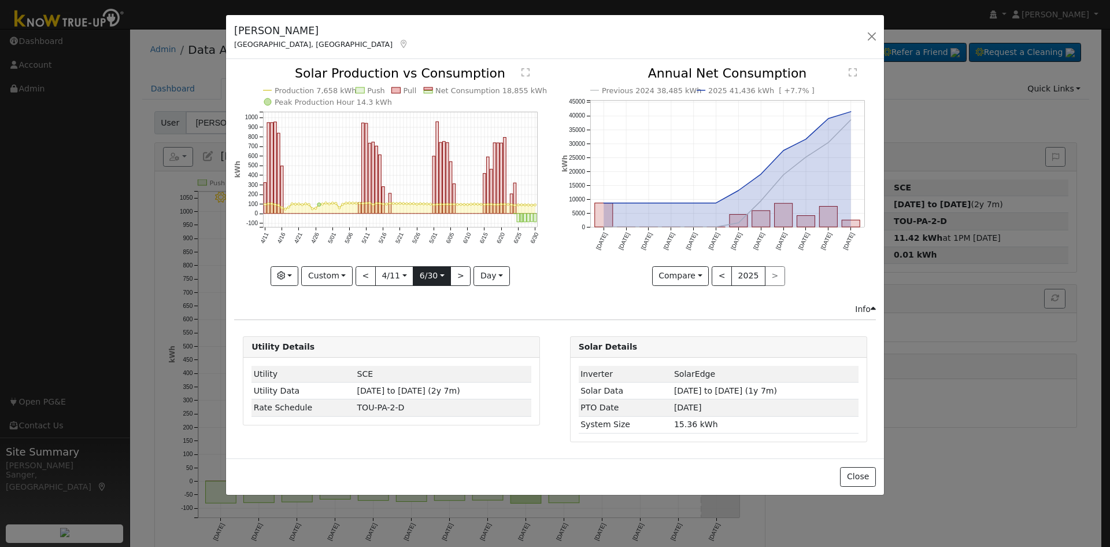
click at [427, 276] on input "2025-06-30" at bounding box center [432, 276] width 37 height 19
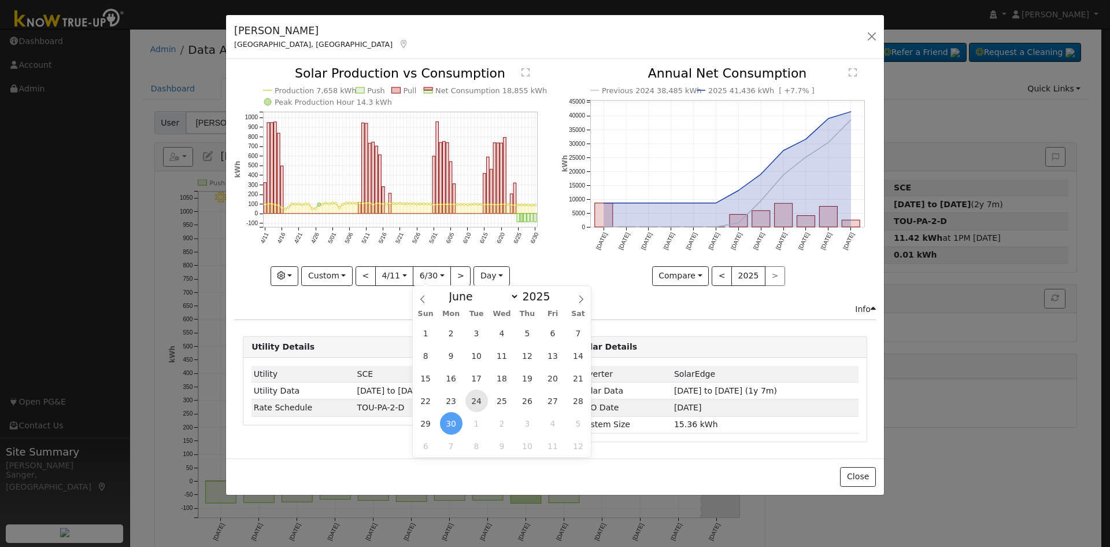
click at [481, 401] on span "24" at bounding box center [477, 400] width 23 height 23
type input "2025-06-24"
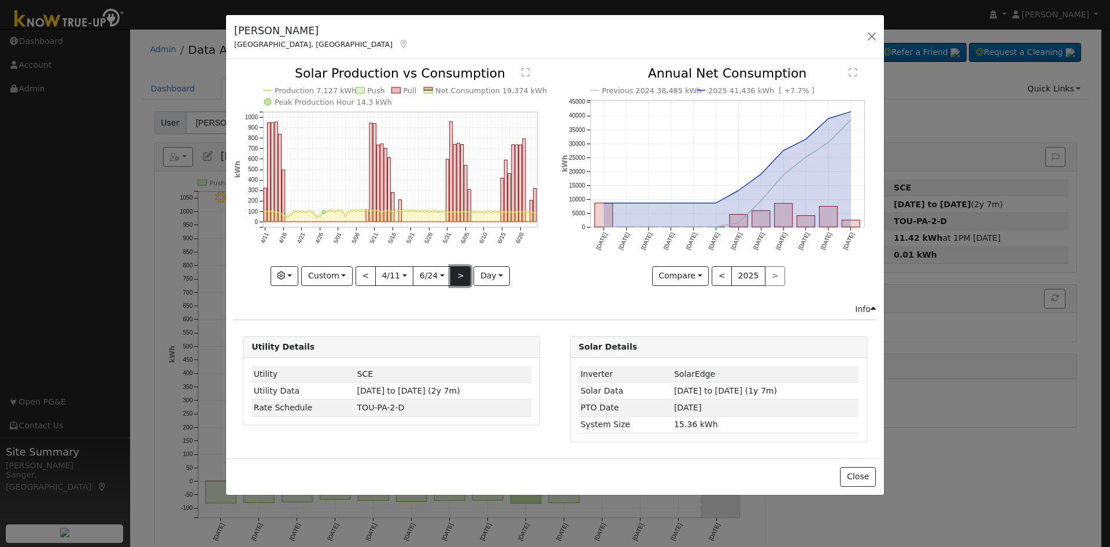
click at [463, 278] on button ">" at bounding box center [461, 276] width 20 height 20
type input "2025-06-25"
type input "2025-09-07"
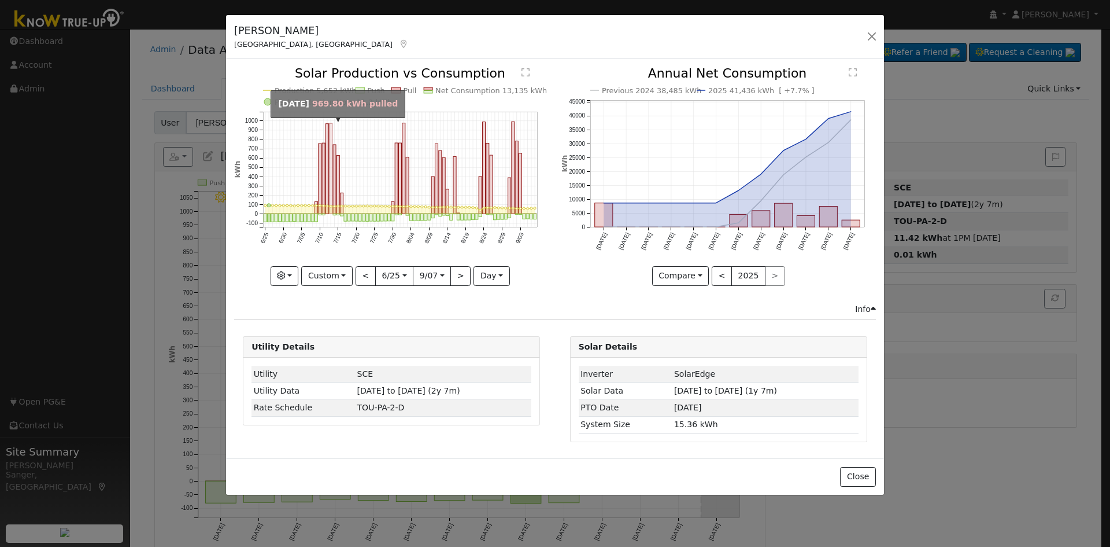
click at [331, 134] on rect "onclick=""" at bounding box center [331, 168] width 3 height 90
type input "2025-07-13"
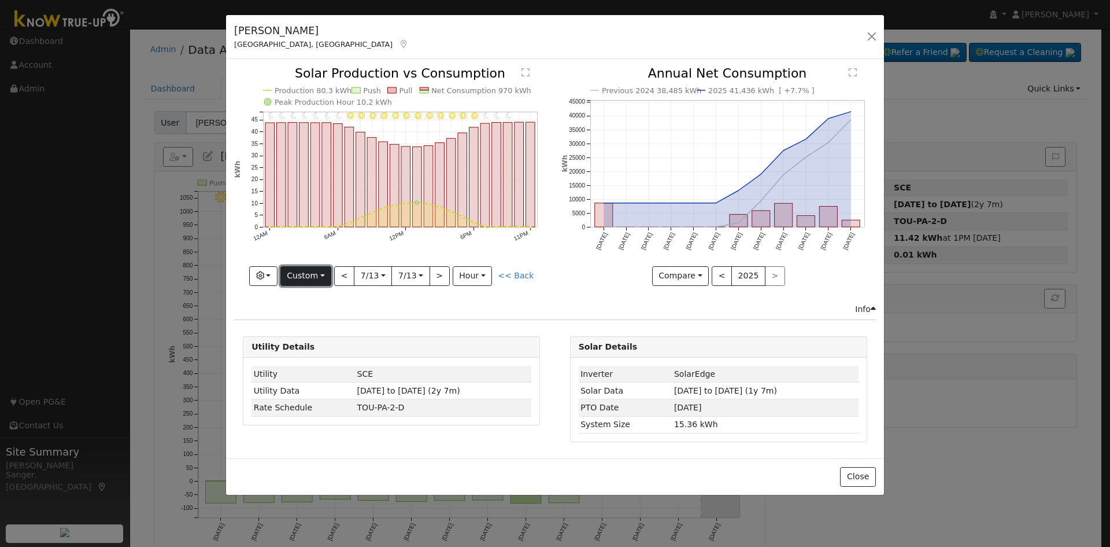
click at [302, 275] on button "Custom" at bounding box center [305, 276] width 51 height 20
click at [323, 350] on link "Year" at bounding box center [321, 348] width 80 height 16
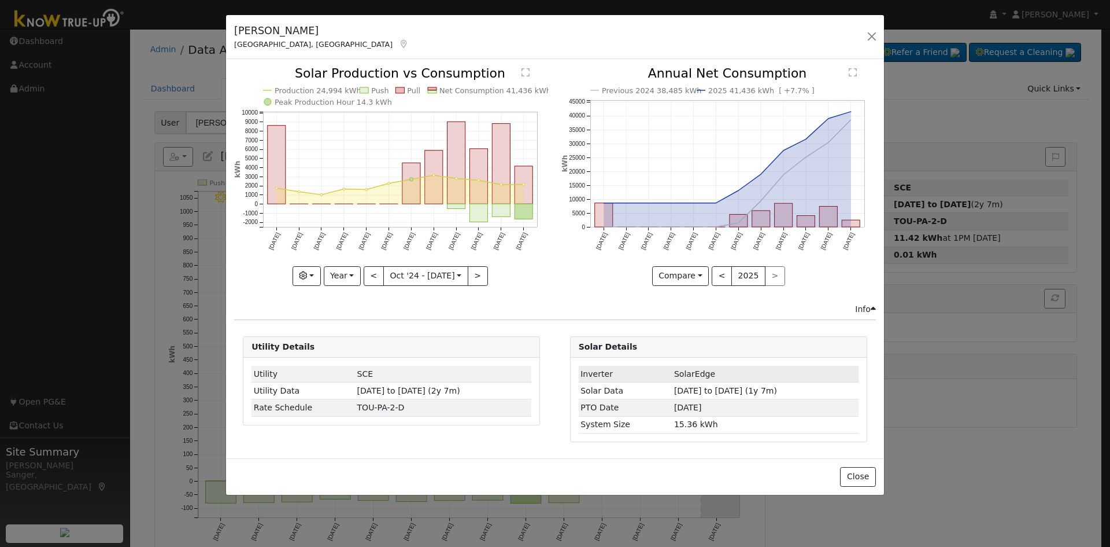
click at [800, 372] on td "SolarEdge" at bounding box center [765, 374] width 186 height 17
